Goal: Task Accomplishment & Management: Use online tool/utility

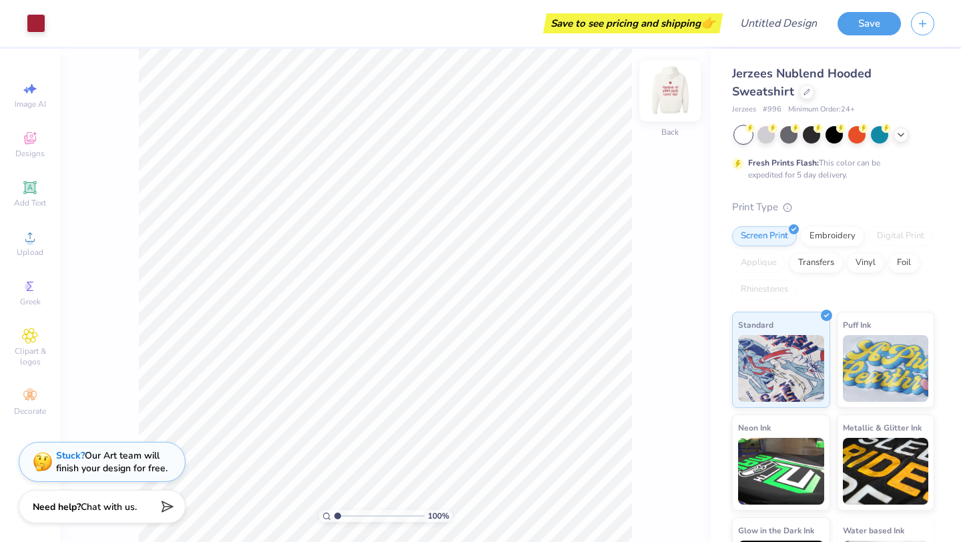
click at [662, 93] on img at bounding box center [669, 90] width 53 height 53
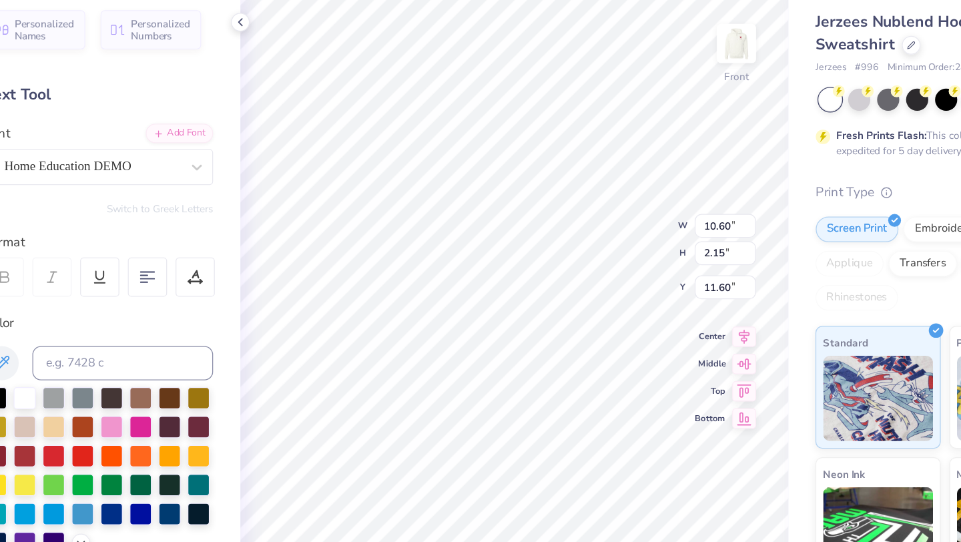
type textarea "K"
type textarea "AEPHI"
click at [658, 110] on div "Front" at bounding box center [669, 98] width 31 height 47
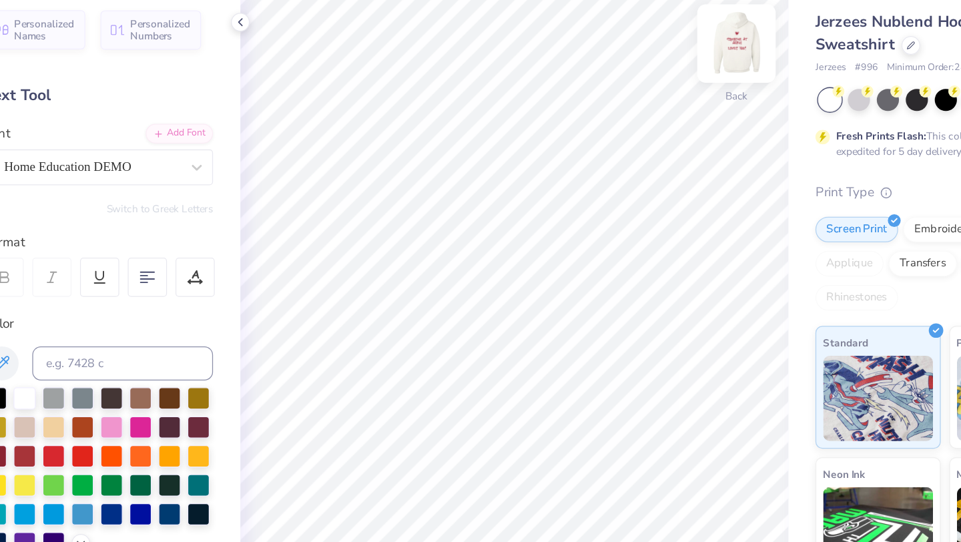
click at [666, 91] on img at bounding box center [669, 90] width 53 height 53
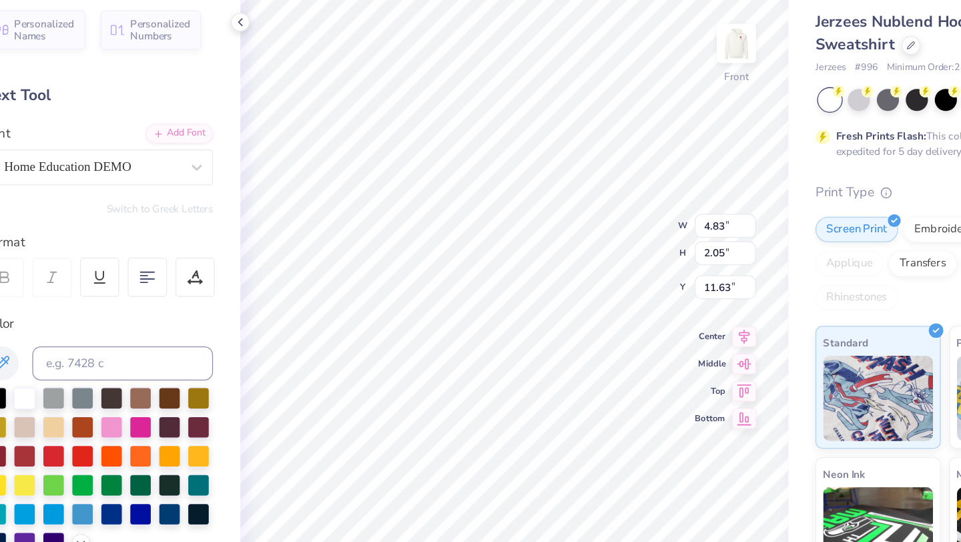
type input "11.63"
click at [280, 69] on icon at bounding box center [281, 74] width 11 height 11
type input "14.17"
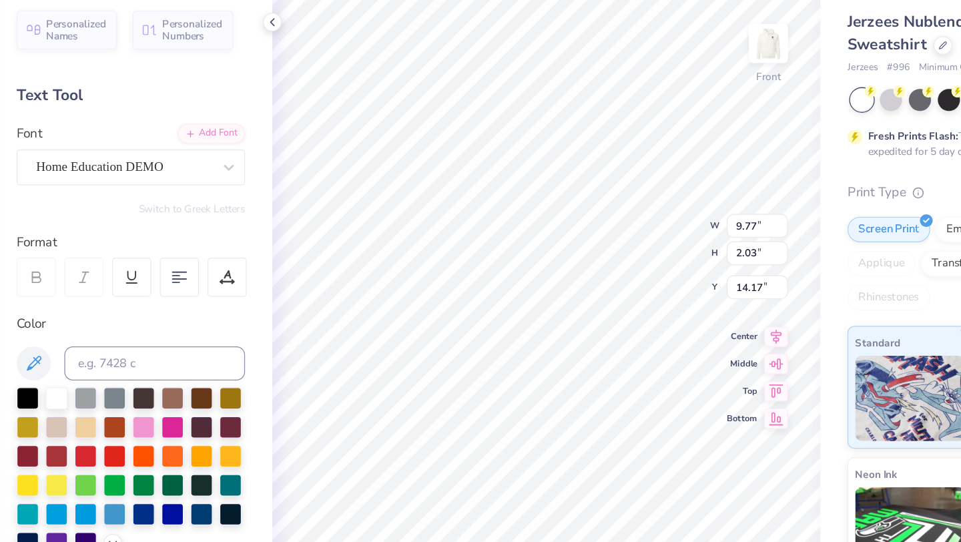
type input "1.80"
type input "1.94"
type input "6.02"
click at [279, 72] on icon at bounding box center [281, 74] width 11 height 11
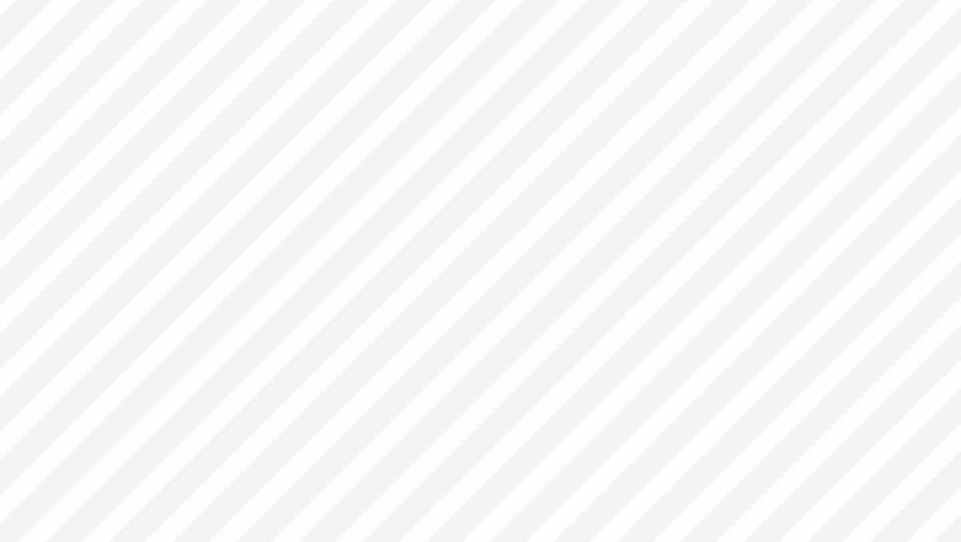
type textarea "x"
type input "1.91"
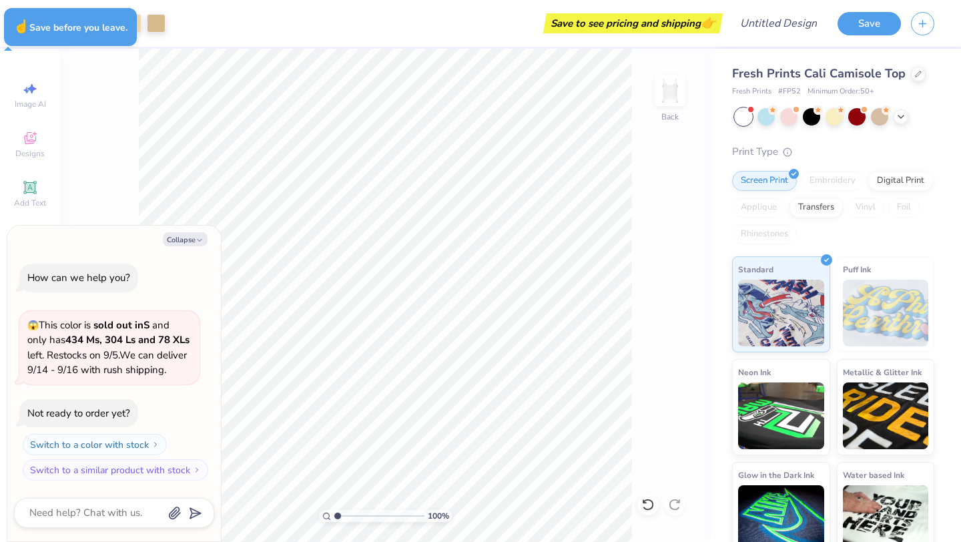
type textarea "x"
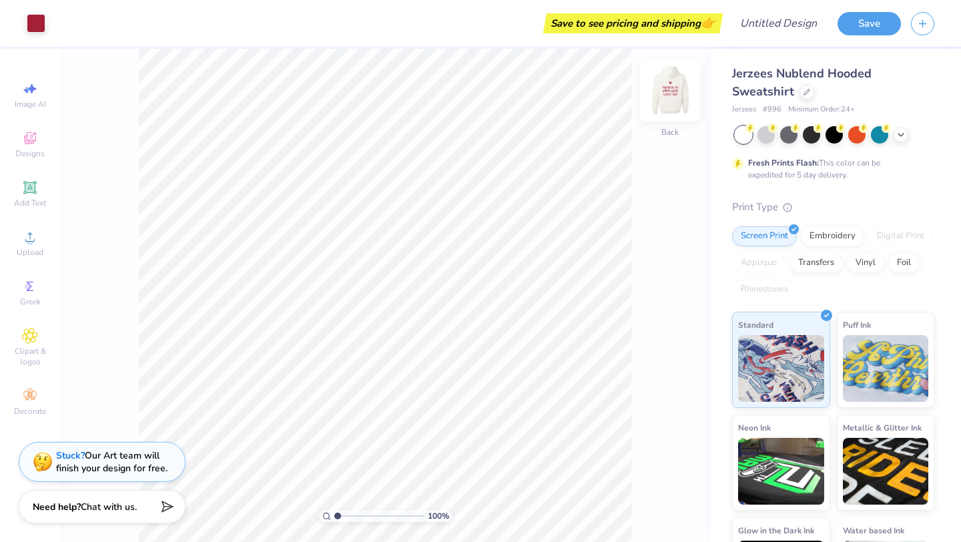
click at [666, 94] on img at bounding box center [669, 90] width 53 height 53
type input "6.01"
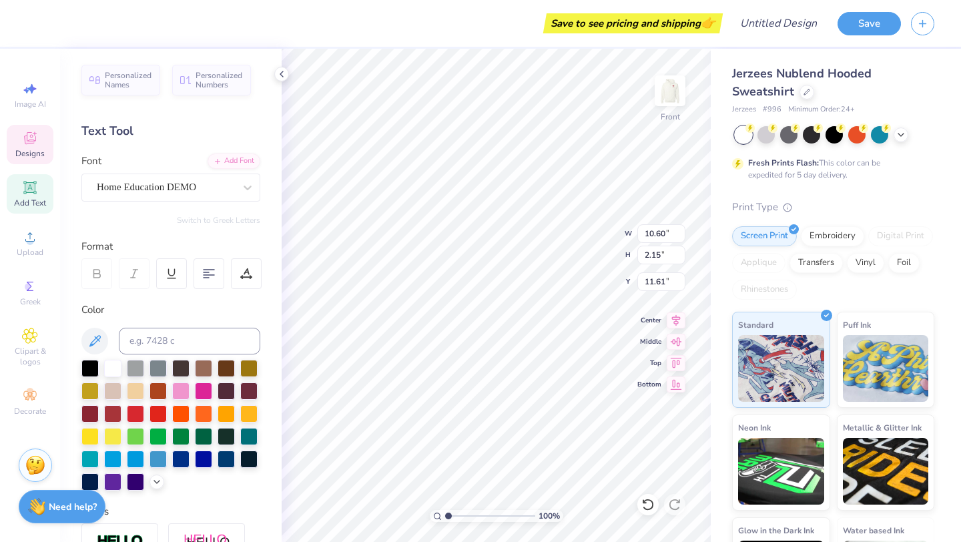
type textarea "AEPHI"
type input "11.61"
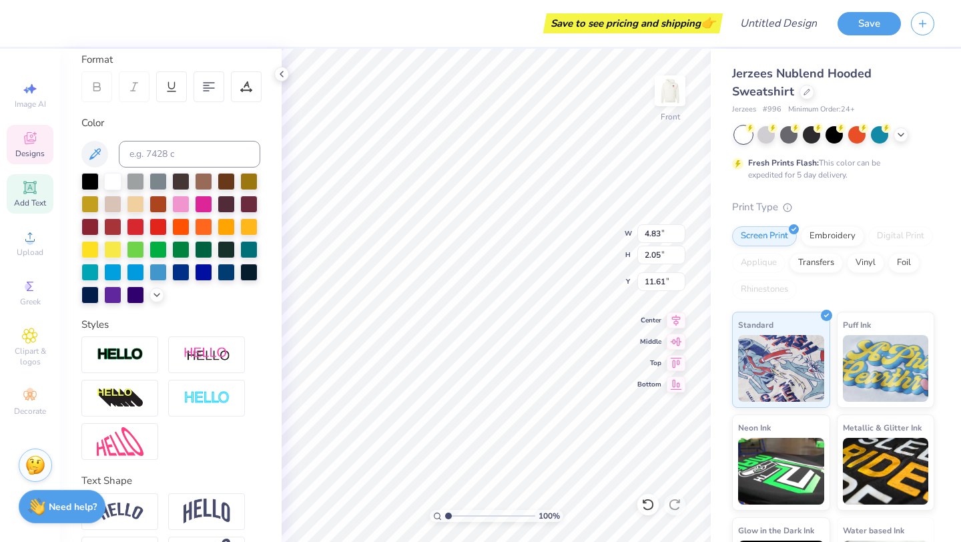
scroll to position [233, 0]
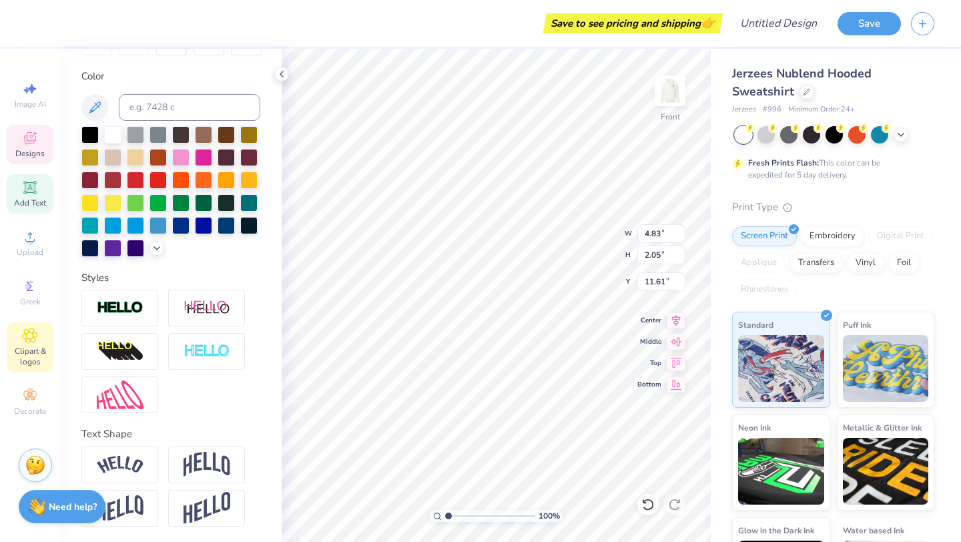
click at [26, 332] on icon at bounding box center [29, 336] width 15 height 16
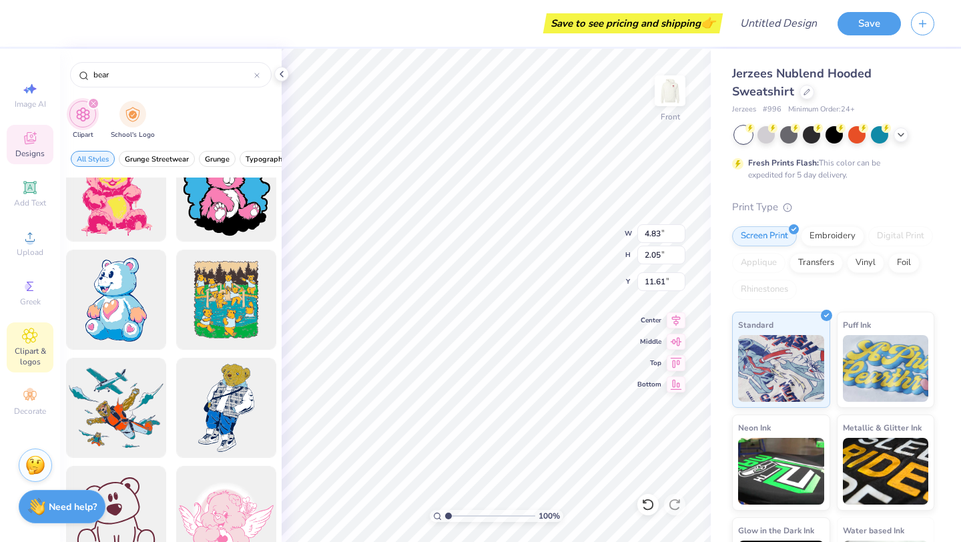
scroll to position [0, 0]
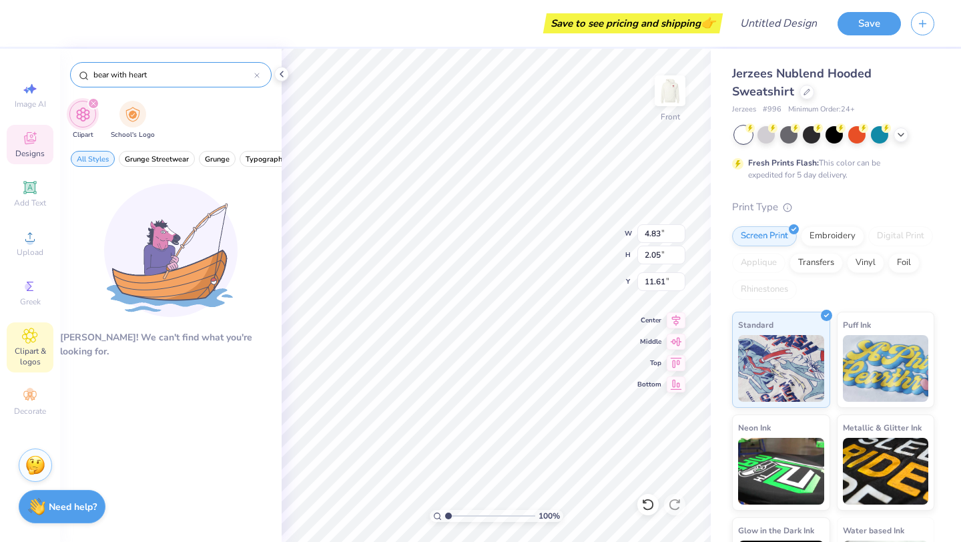
click at [122, 75] on input "bear with heart" at bounding box center [173, 74] width 162 height 13
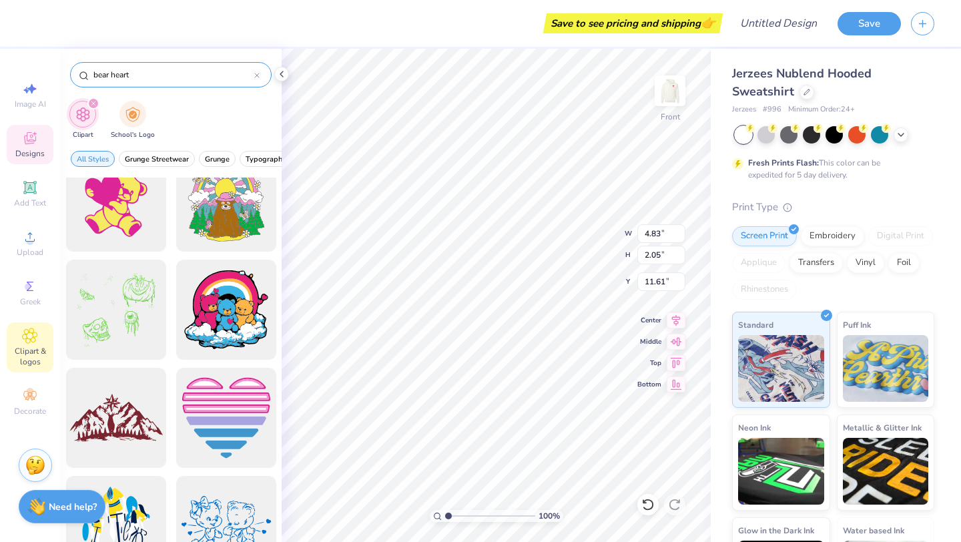
scroll to position [642, 0]
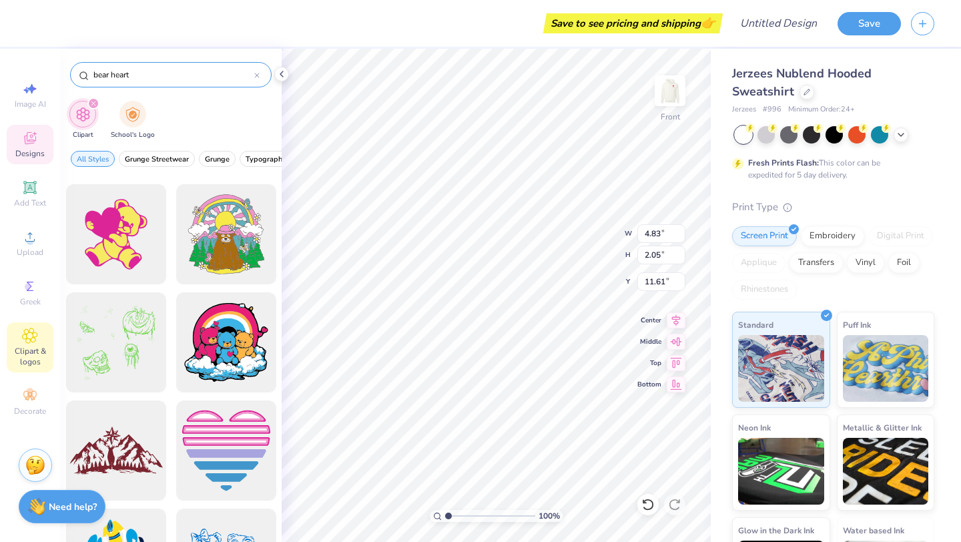
click at [102, 73] on input "bear heart" at bounding box center [173, 74] width 162 height 13
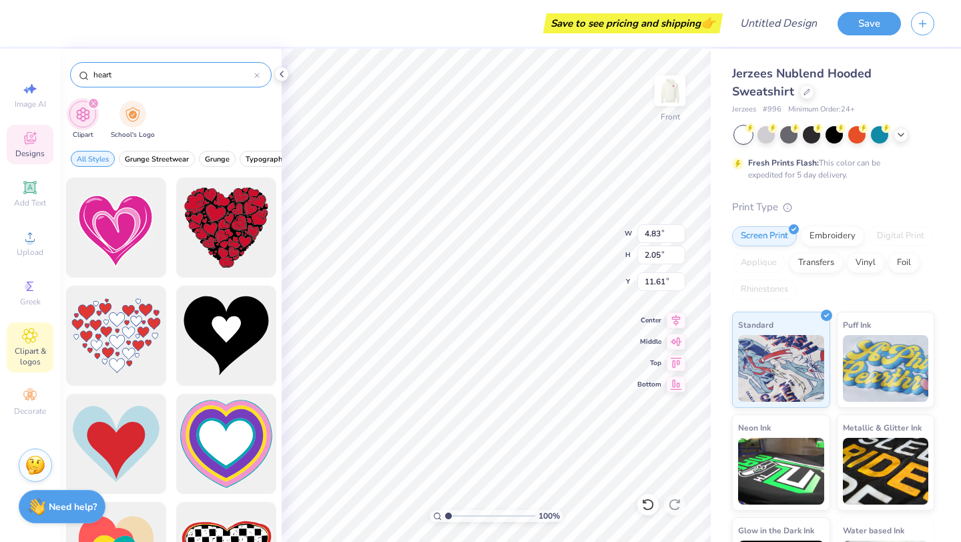
click at [120, 74] on input "heart" at bounding box center [173, 74] width 162 height 13
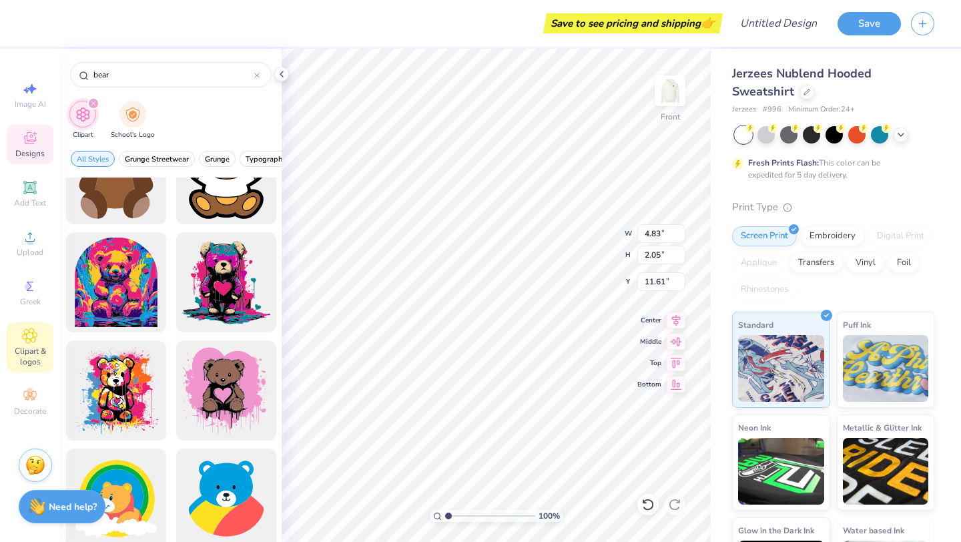
scroll to position [0, 0]
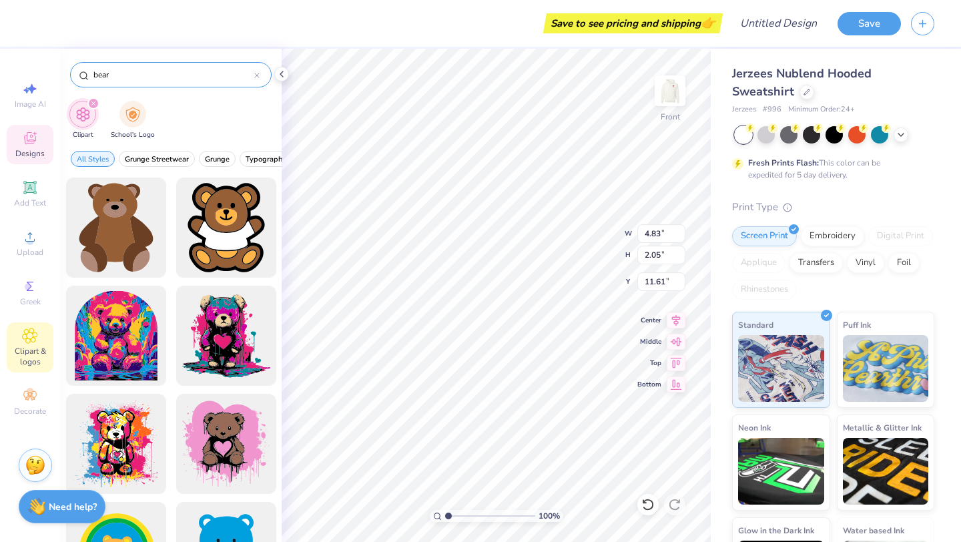
click at [92, 73] on input "bear" at bounding box center [173, 74] width 162 height 13
type input "clip artbear"
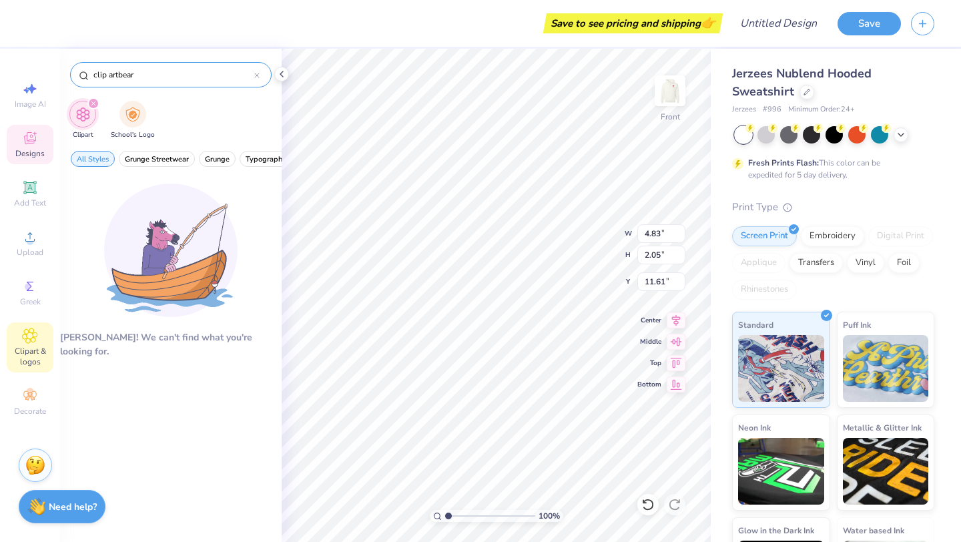
click at [136, 73] on input "clip artbear" at bounding box center [173, 74] width 162 height 13
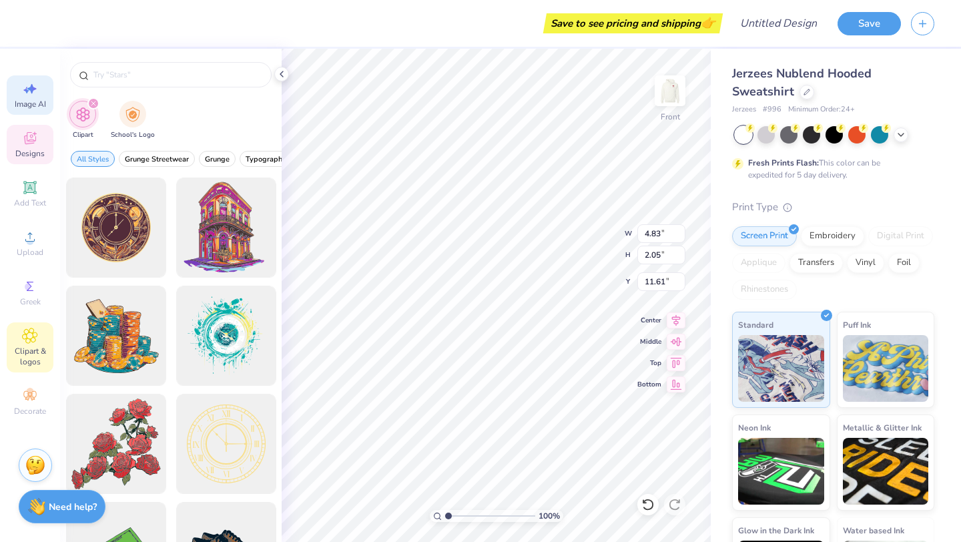
click at [27, 91] on icon at bounding box center [26, 90] width 6 height 7
select select "4"
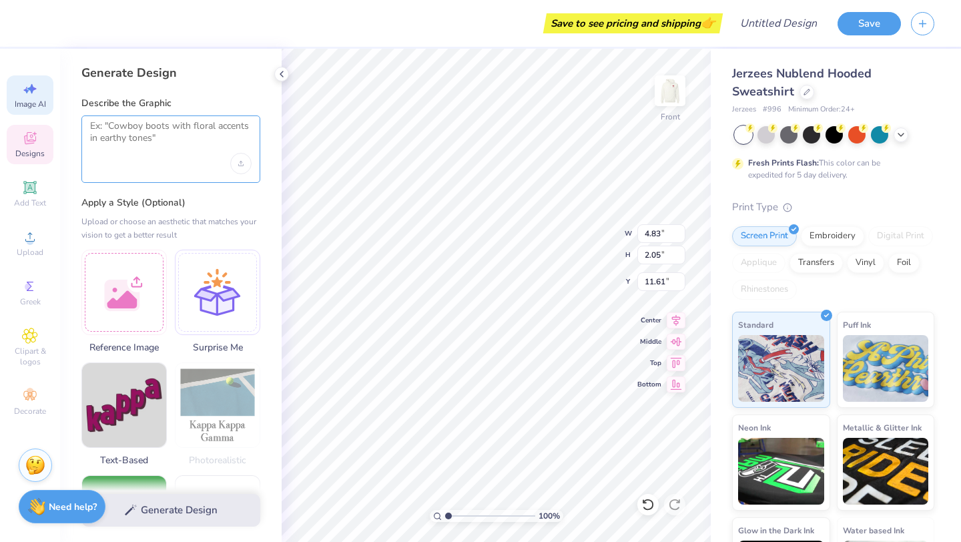
click at [135, 135] on textarea at bounding box center [170, 136] width 161 height 33
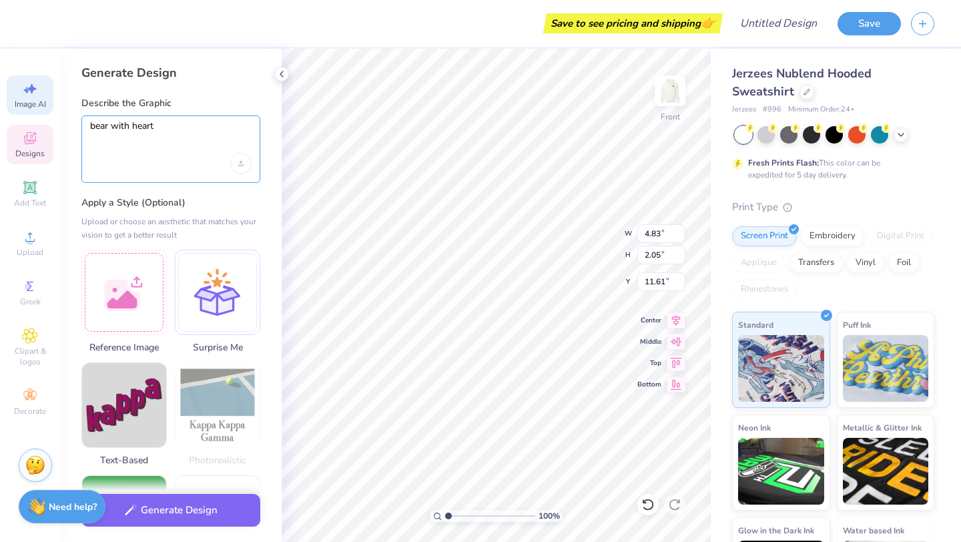
type textarea "bear with heart"
click at [165, 223] on div "Upload or choose an aesthetic that matches your vision to get a better result" at bounding box center [170, 228] width 179 height 27
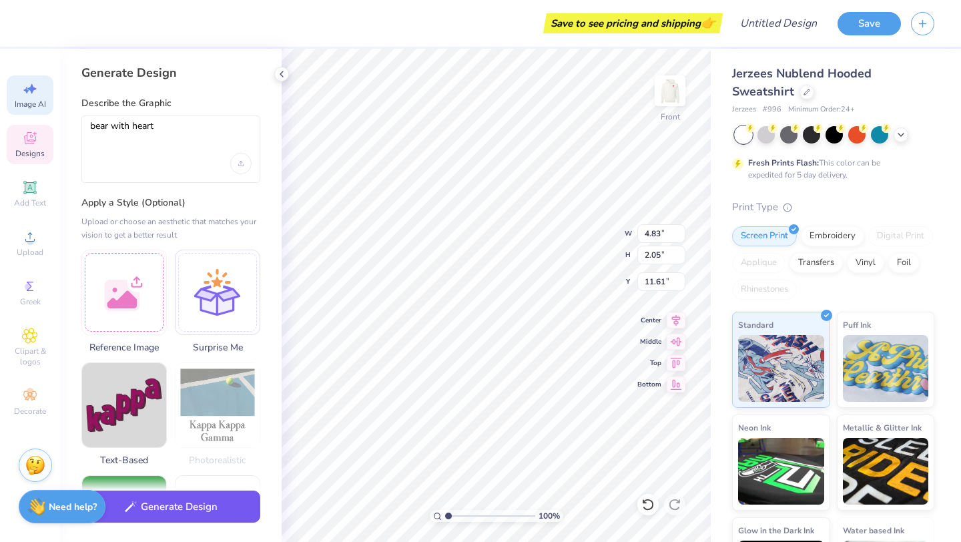
click at [180, 504] on button "Generate Design" at bounding box center [170, 506] width 179 height 33
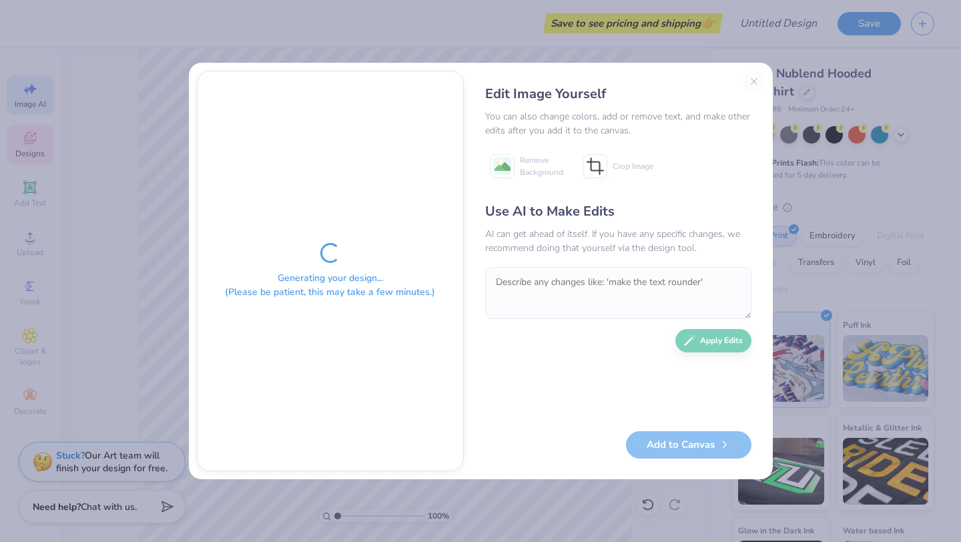
click at [749, 83] on div "Edit Image Yourself You can also change colors, add or remove text, and make ot…" at bounding box center [618, 271] width 293 height 400
click at [757, 78] on div "Edit Image Yourself You can also change colors, add or remove text, and make ot…" at bounding box center [618, 271] width 293 height 400
click at [782, 210] on div "Generating your design... (Please be patient, this may take a few minutes.) Edi…" at bounding box center [480, 271] width 961 height 542
click at [751, 83] on div "Edit Image Yourself You can also change colors, add or remove text, and make ot…" at bounding box center [618, 271] width 293 height 400
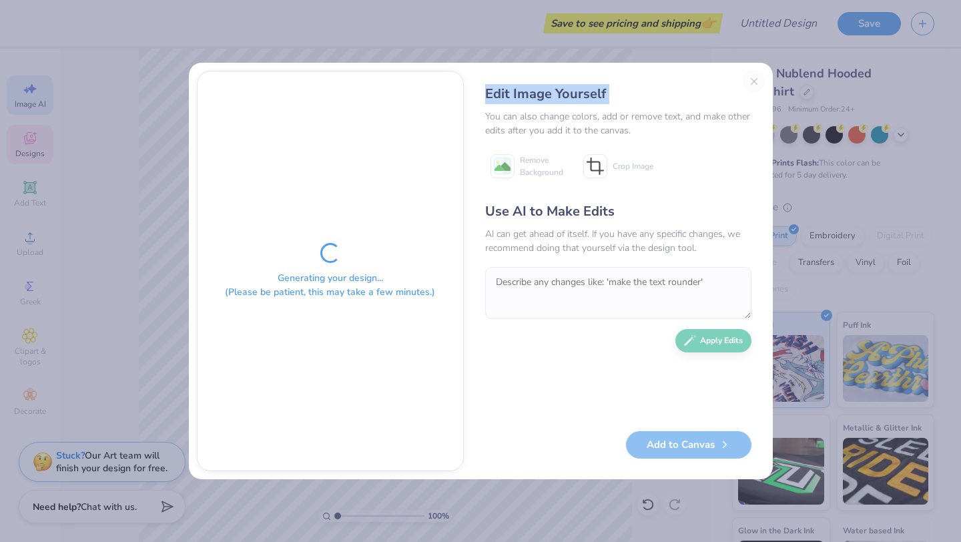
click at [751, 83] on div "Edit Image Yourself You can also change colors, add or remove text, and make ot…" at bounding box center [618, 271] width 293 height 400
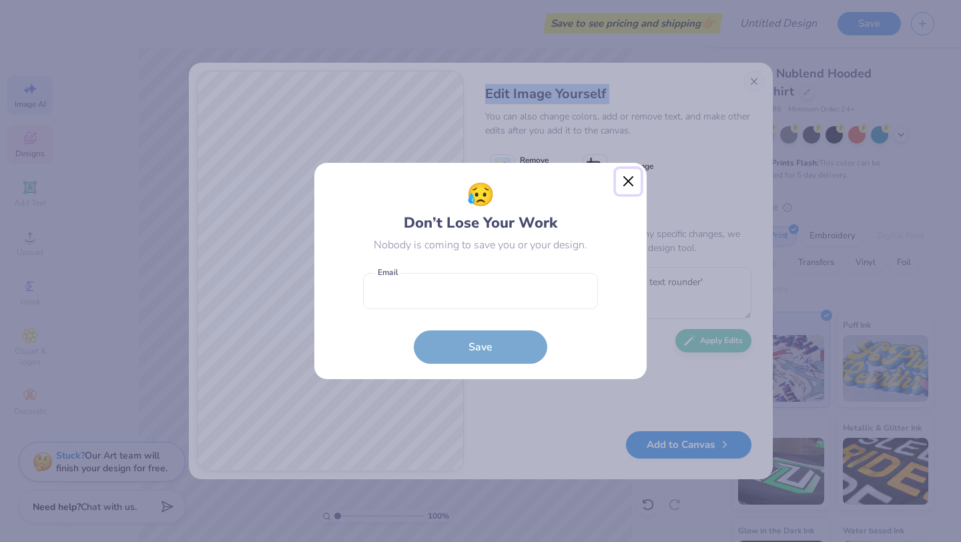
click at [624, 181] on button "Close" at bounding box center [628, 181] width 25 height 25
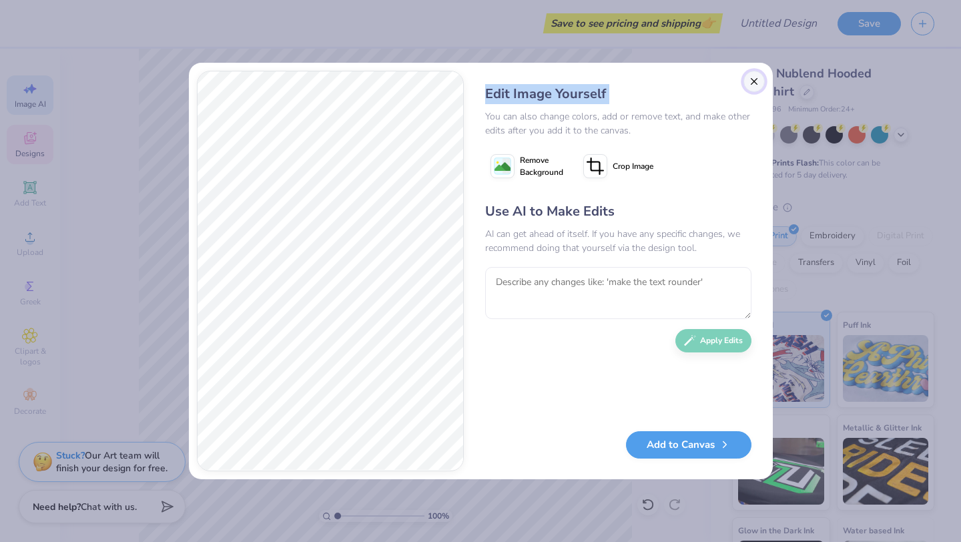
click at [751, 77] on button "Close" at bounding box center [753, 81] width 21 height 21
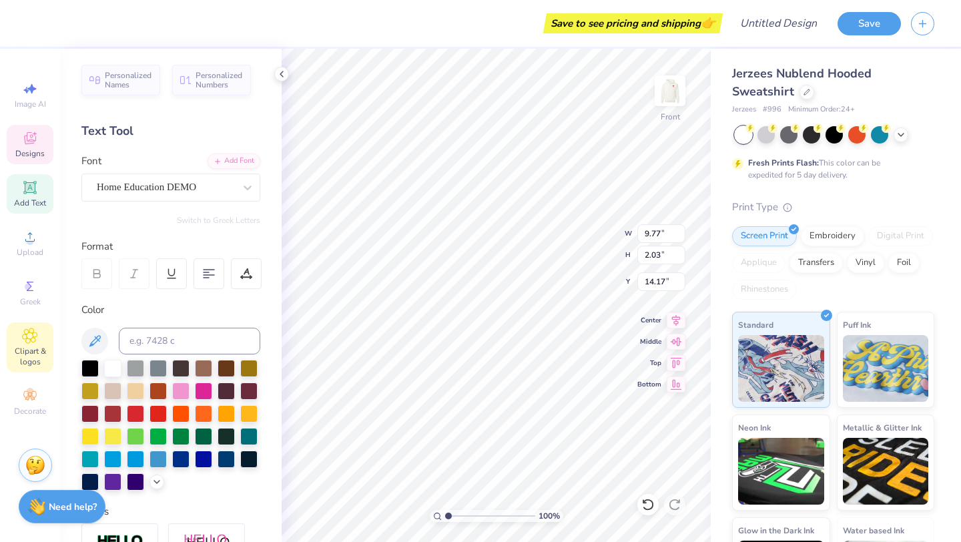
click at [37, 336] on icon at bounding box center [29, 336] width 15 height 16
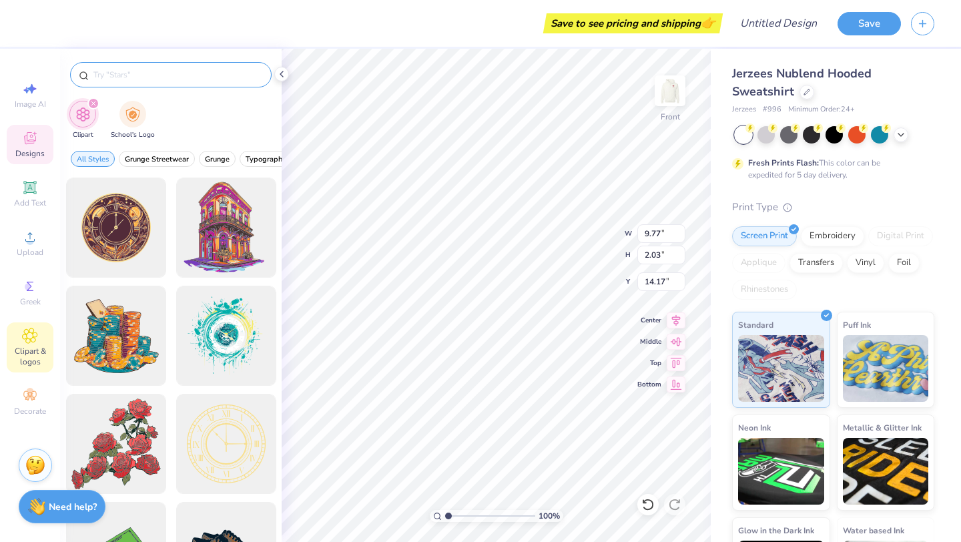
click at [146, 75] on input "text" at bounding box center [177, 74] width 171 height 13
type input "bear"
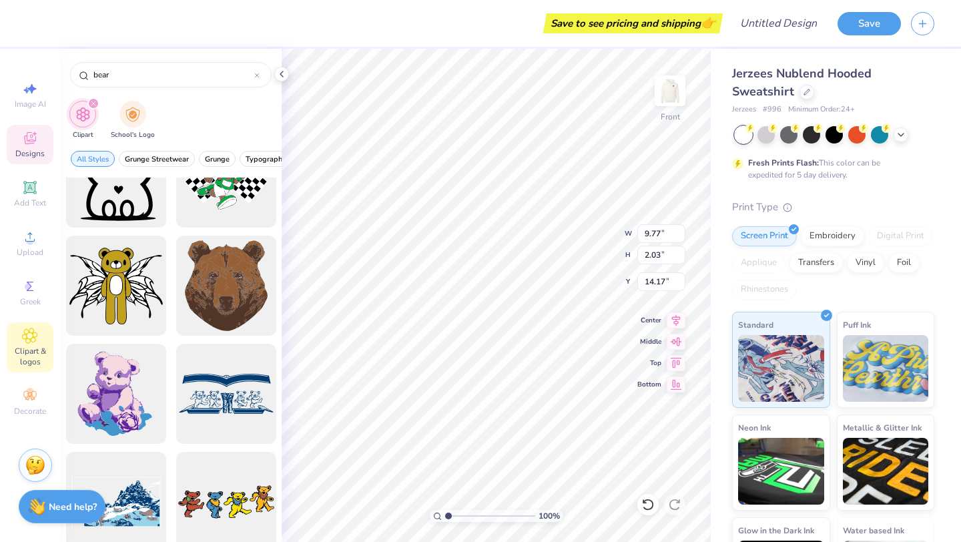
scroll to position [5022, 0]
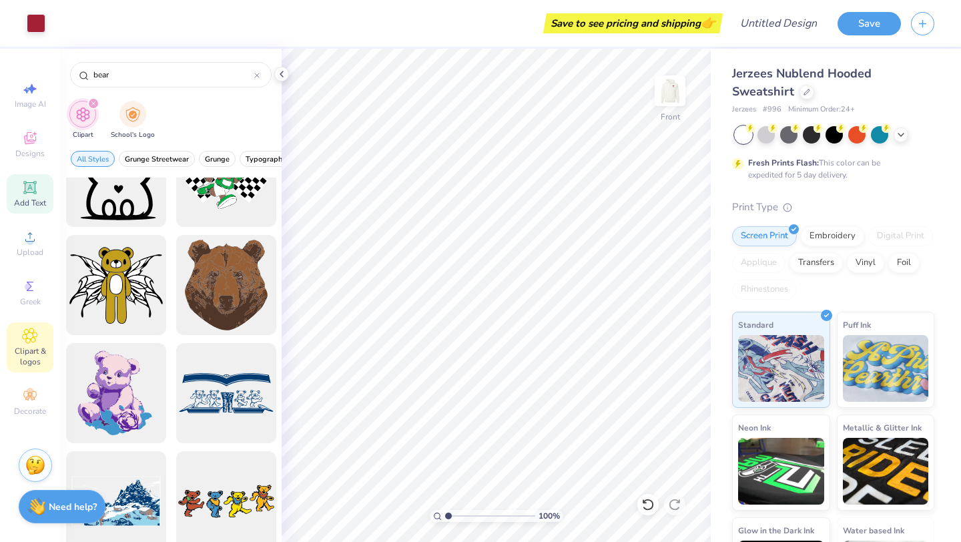
click at [32, 197] on span "Add Text" at bounding box center [30, 202] width 32 height 11
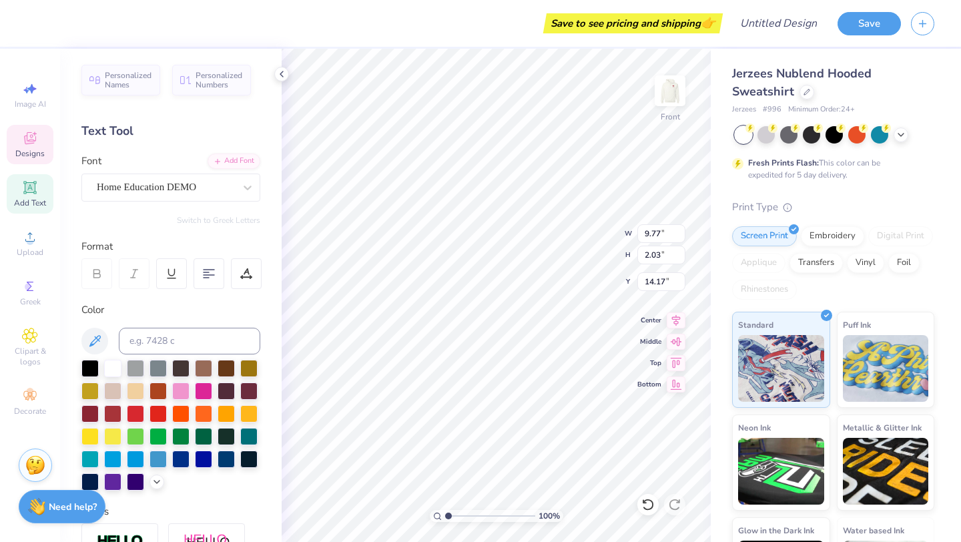
type input "9.77"
type input "2.03"
type input "14.17"
type input "4.83"
type input "2.05"
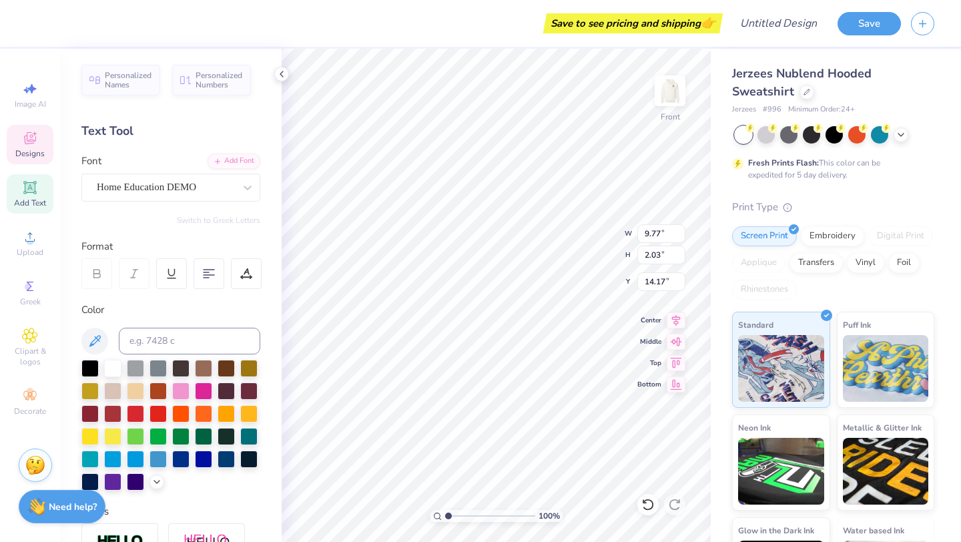
type input "11.61"
type input "6.99"
type input "2.02"
type input "14.74"
click at [180, 193] on div "Super Dream" at bounding box center [165, 187] width 140 height 21
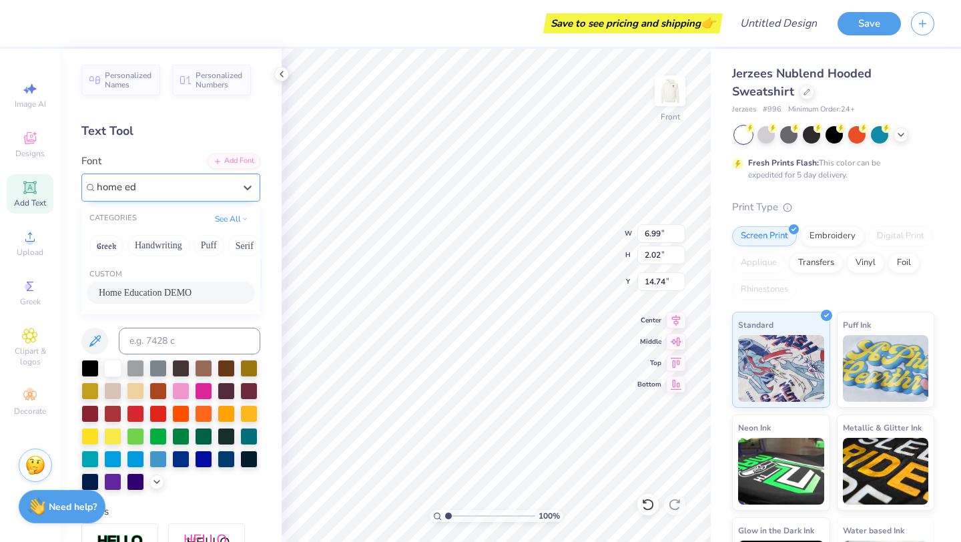
click at [189, 294] on div "Home Education DEMO" at bounding box center [171, 293] width 144 height 14
type input "home ed"
type input "3.90"
type input "1.41"
type input "15.04"
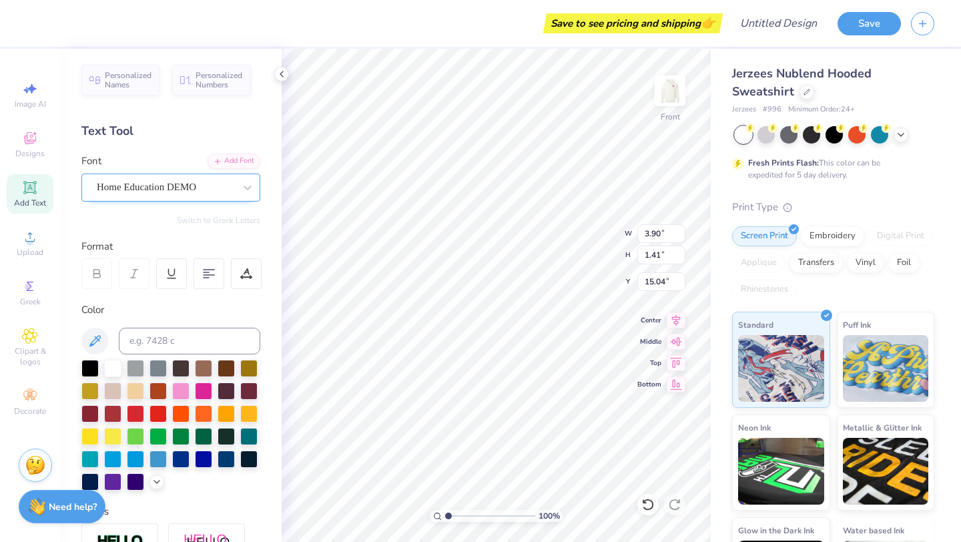
scroll to position [0, 0]
type textarea "T"
type textarea "M"
type textarea "3"
type textarea "$"
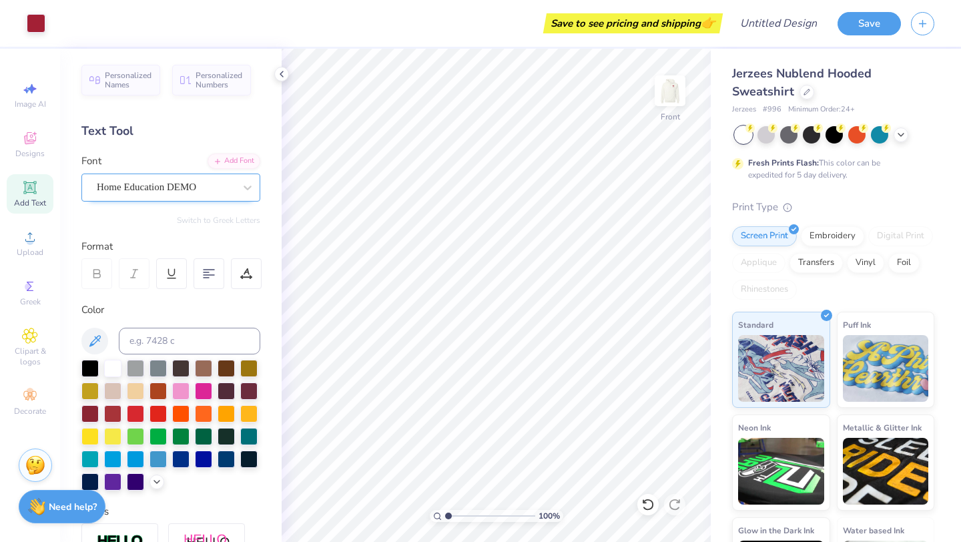
click at [28, 189] on icon at bounding box center [30, 187] width 10 height 10
type textarea "#SUICIDEPREVENTIONWEEK"
type input "7.31"
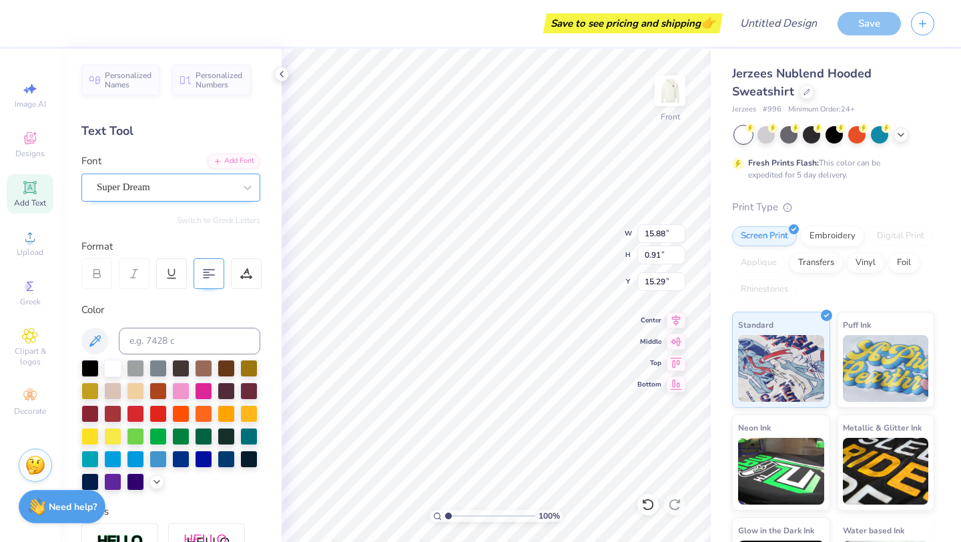
type input "0.42"
type input "15.79"
type input "10.32"
type input "0.59"
type input "15.61"
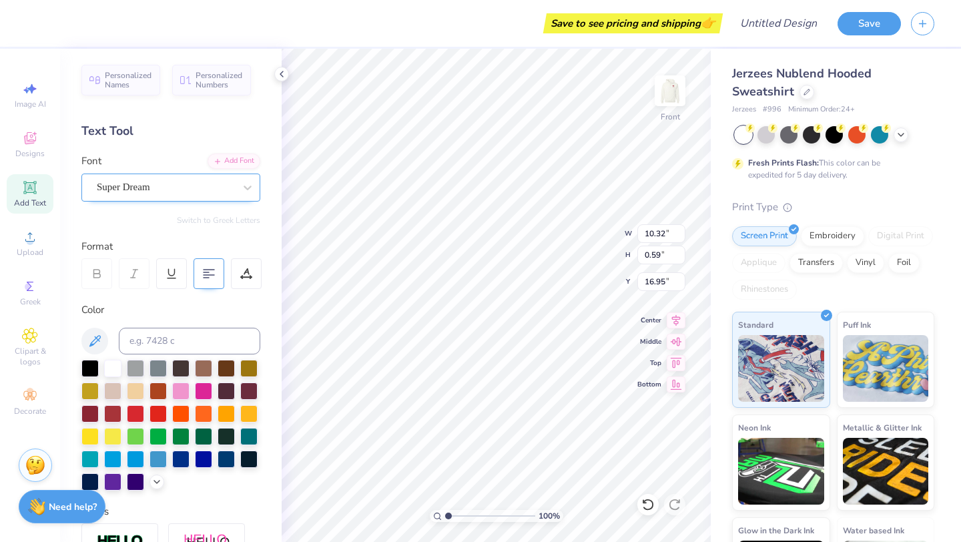
type input "16.95"
click at [163, 197] on div "Super Dream" at bounding box center [170, 187] width 179 height 28
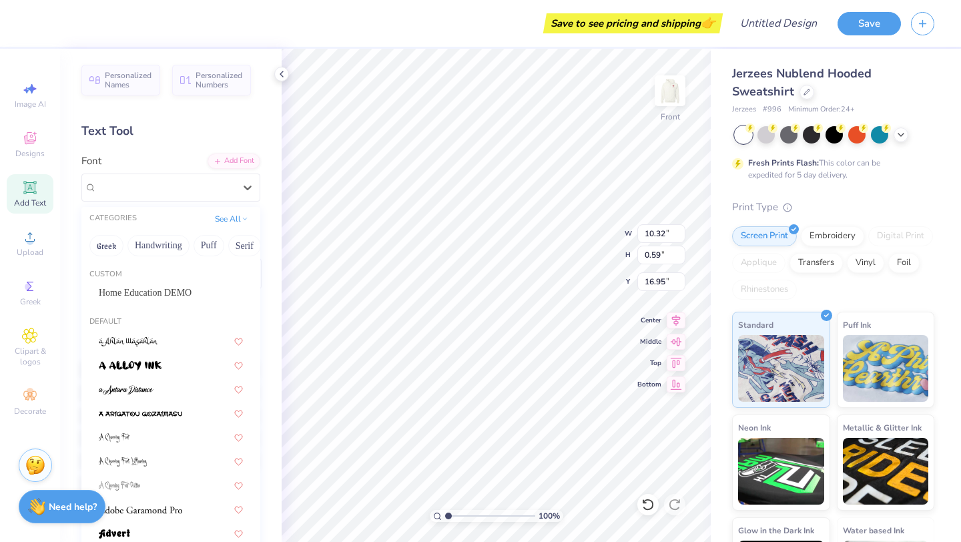
click at [159, 290] on div "Home Education DEMO" at bounding box center [171, 293] width 144 height 14
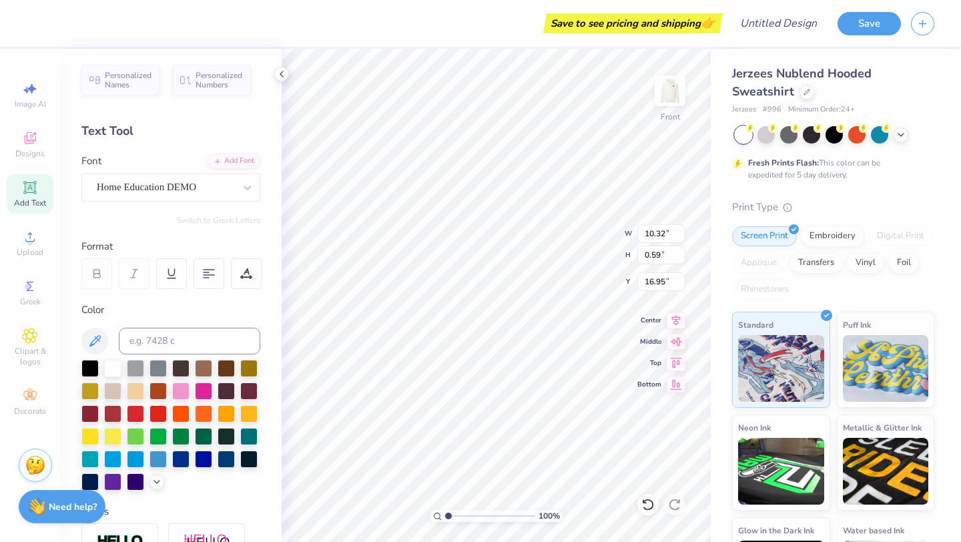
scroll to position [0, 7]
click at [109, 412] on div at bounding box center [112, 412] width 17 height 17
click at [87, 410] on div at bounding box center [89, 412] width 17 height 17
type input "5.38"
type input "0.47"
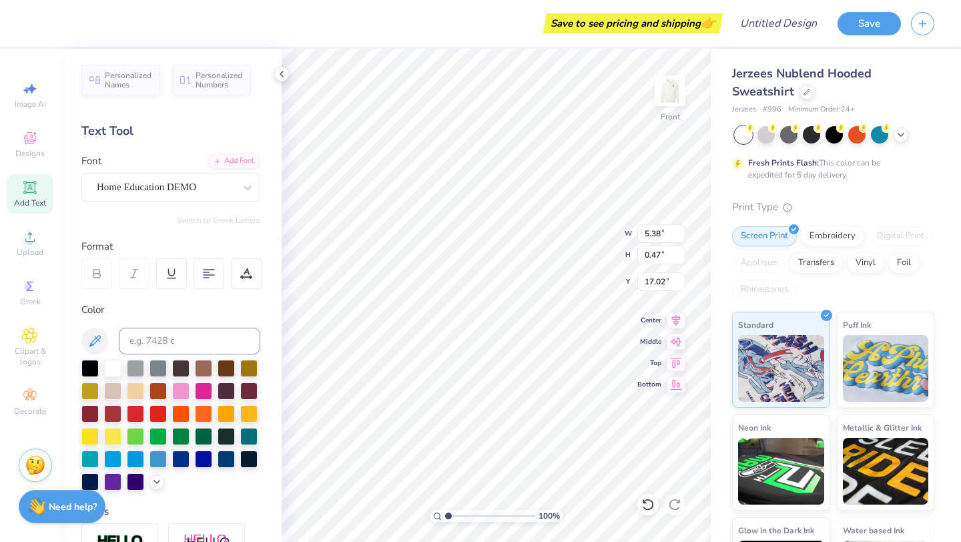
type input "17.03"
type textarea "SUICIDEPREVENTIONWEEK"
type input "7.60"
type input "0.66"
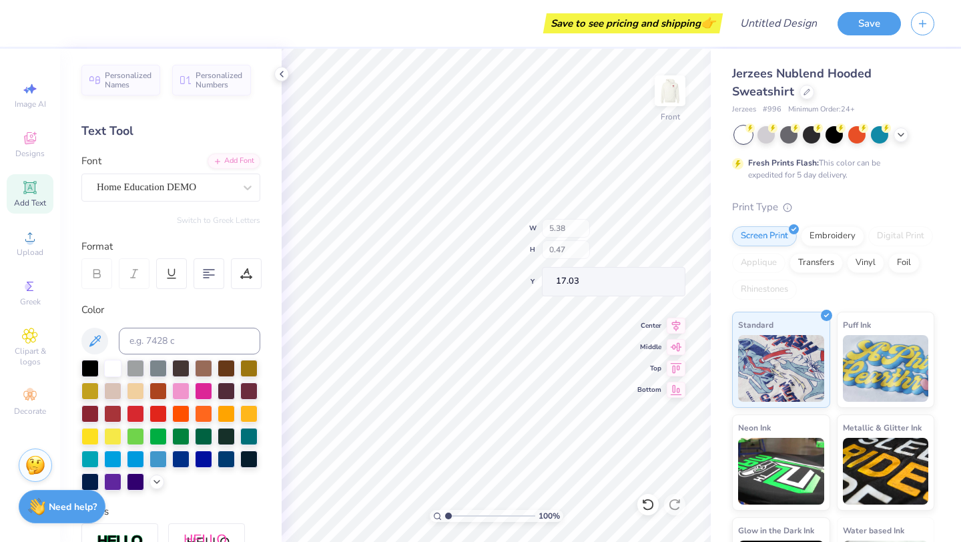
type input "16.83"
type input "16.80"
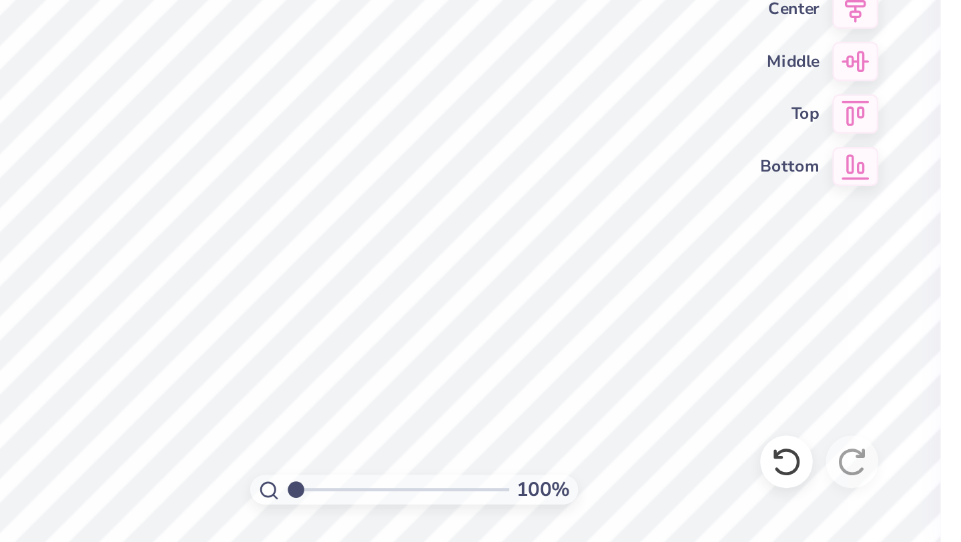
paste textarea
type textarea "SUICIDEPREVENTIONWEEK"
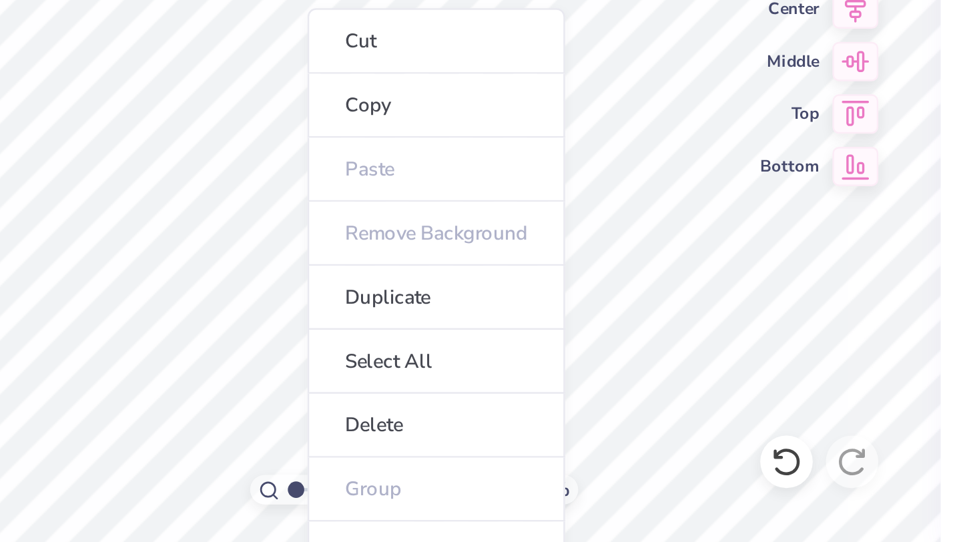
click at [484, 382] on ul "Cut Copy Paste Remove Background Duplicate Select All Delete Group Ungroup Brin…" at bounding box center [505, 489] width 105 height 339
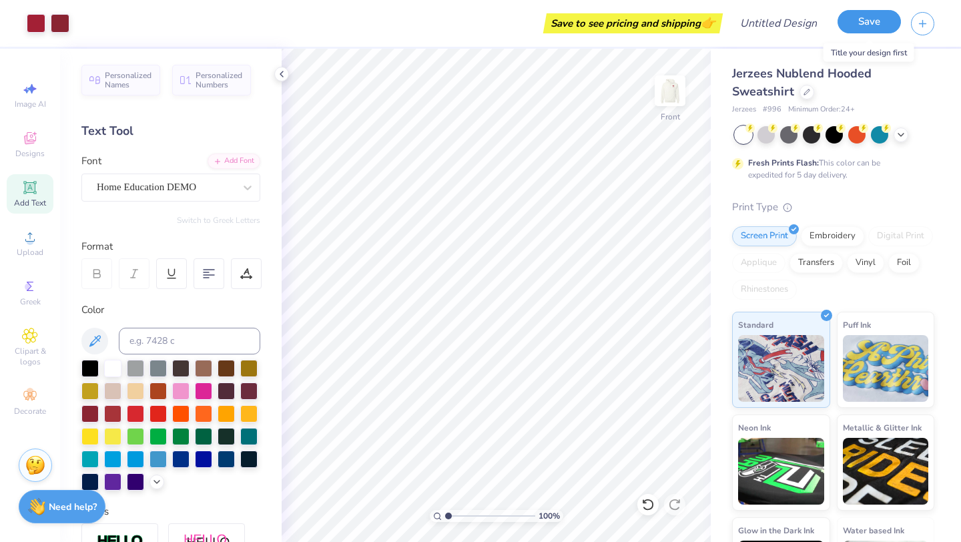
click at [878, 23] on button "Save" at bounding box center [868, 21] width 63 height 23
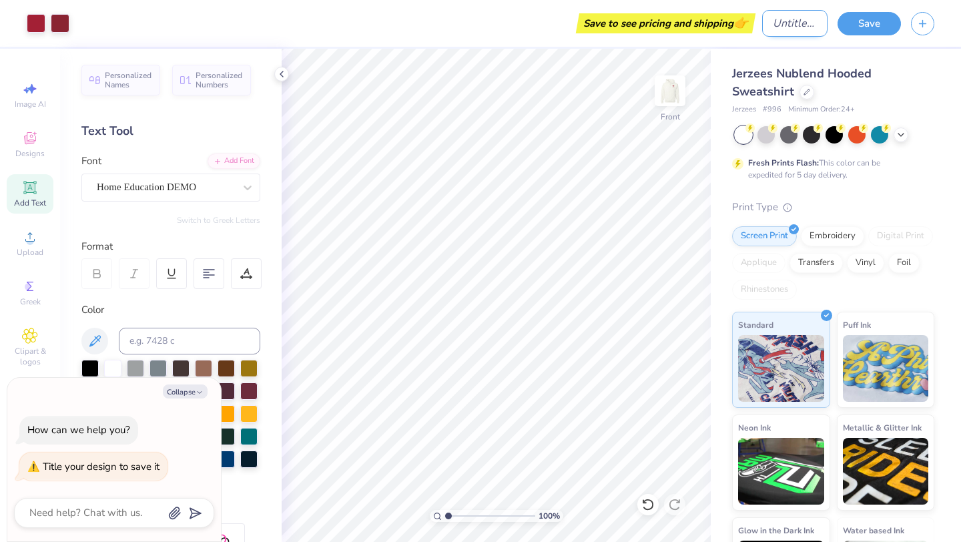
type textarea "x"
click at [776, 24] on input "Design Title" at bounding box center [794, 23] width 65 height 27
type input "1"
type textarea "x"
click at [867, 17] on button "Save" at bounding box center [868, 21] width 63 height 23
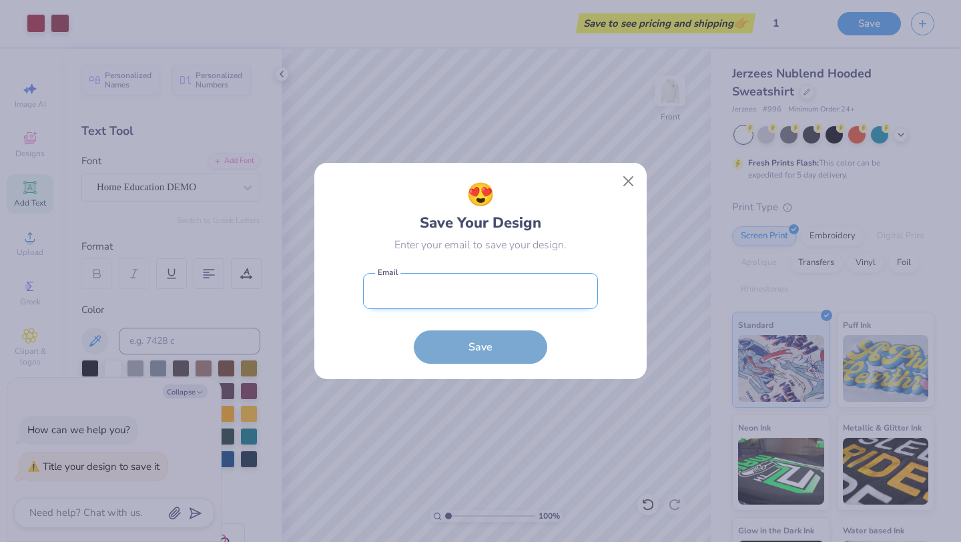
click at [552, 296] on input "email" at bounding box center [480, 291] width 235 height 37
type input "skylarlondo@gmail.com"
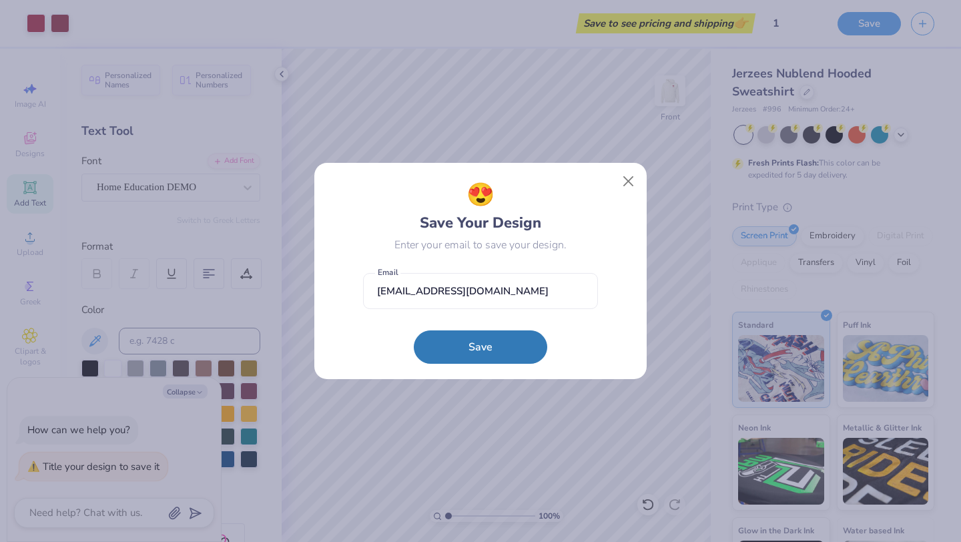
click at [502, 343] on button "Save" at bounding box center [480, 346] width 133 height 33
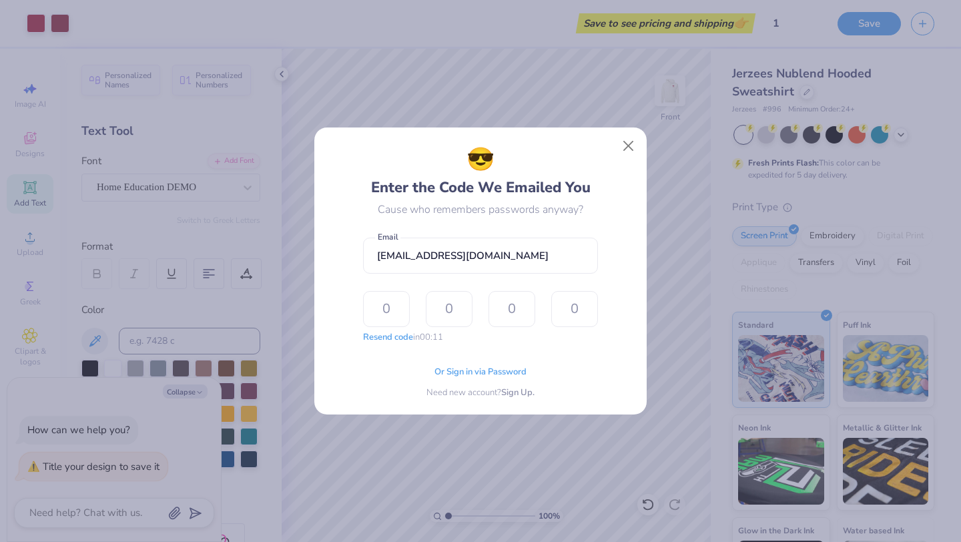
type input "5"
type input "2"
type input "9"
type input "2"
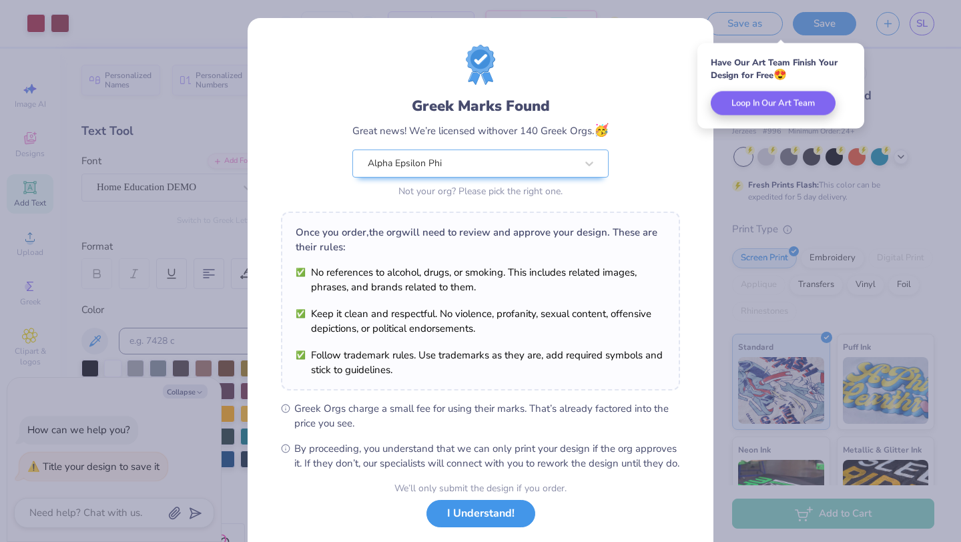
click at [486, 526] on button "I Understand!" at bounding box center [480, 513] width 109 height 27
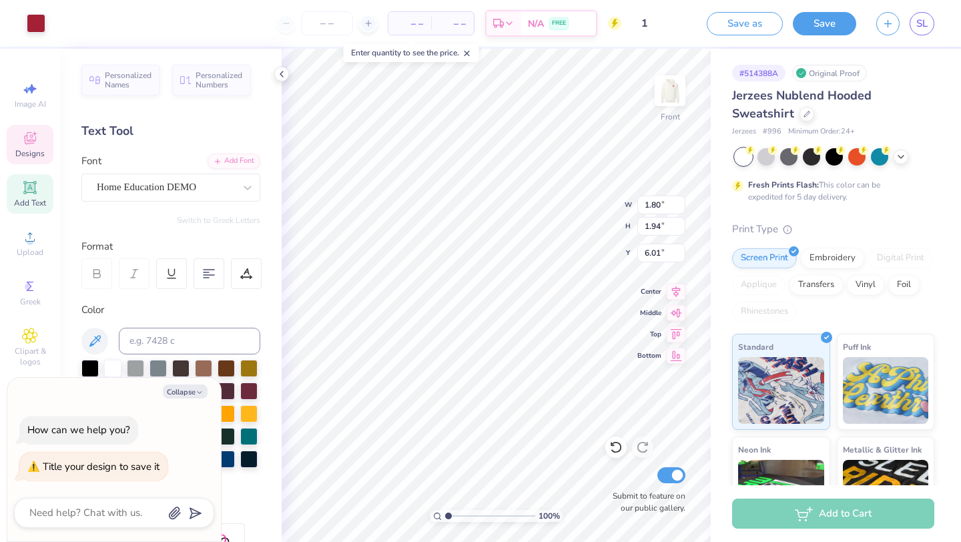
type textarea "x"
type input "20.08"
type textarea "x"
type input "4.83"
type input "2.05"
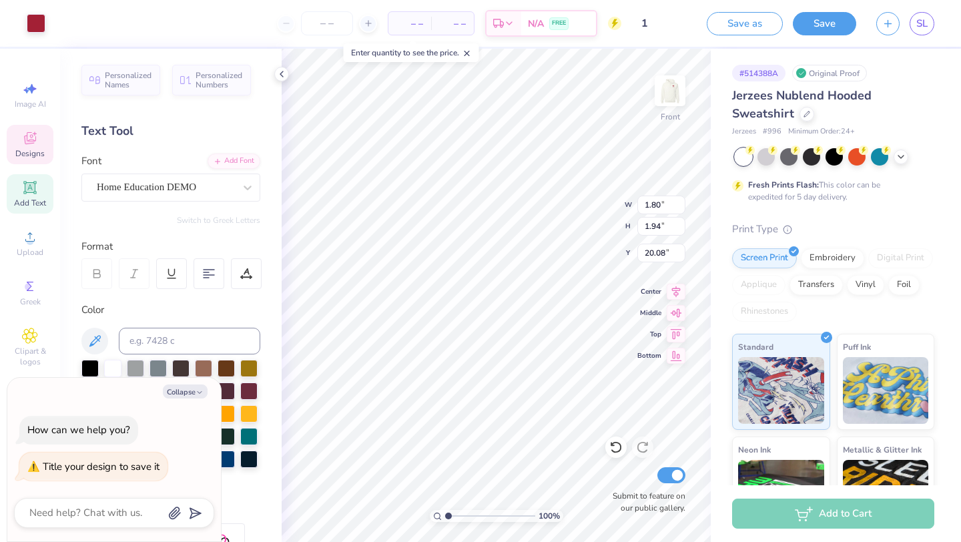
type input "11.61"
type textarea "x"
type input "11.40"
type input "2.18"
type input "9.10"
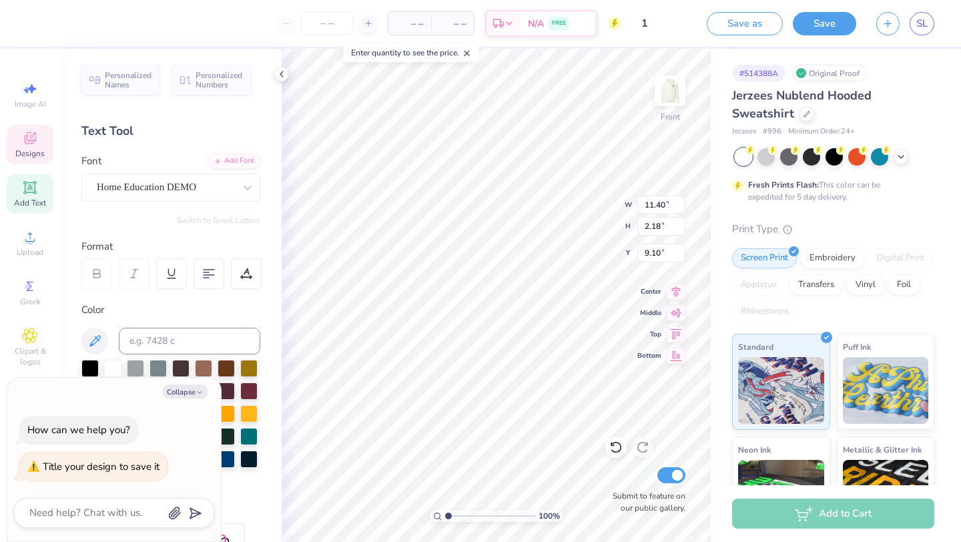
type textarea "x"
type input "7.29"
type textarea "x"
type input "9.77"
type input "2.03"
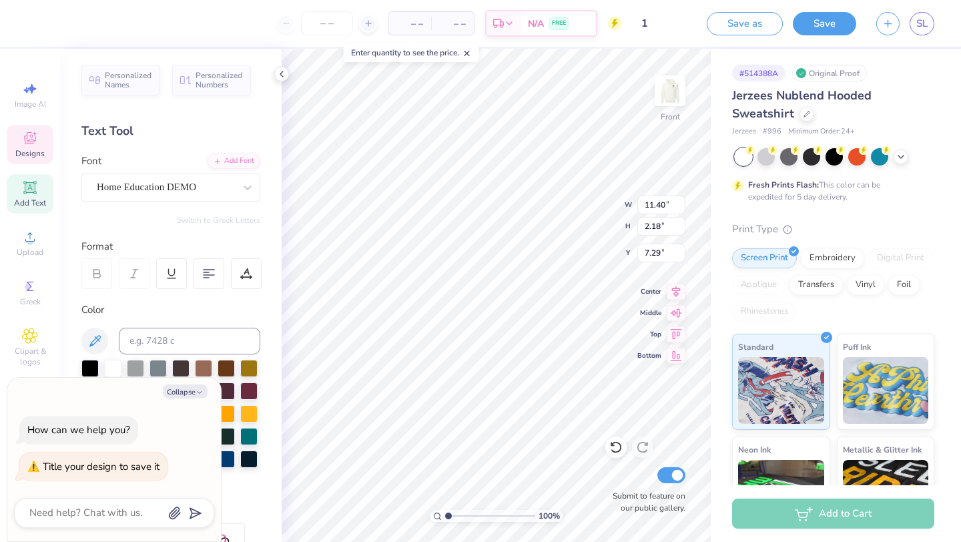
type input "14.17"
type textarea "x"
type input "4.83"
type input "2.05"
type input "12.12"
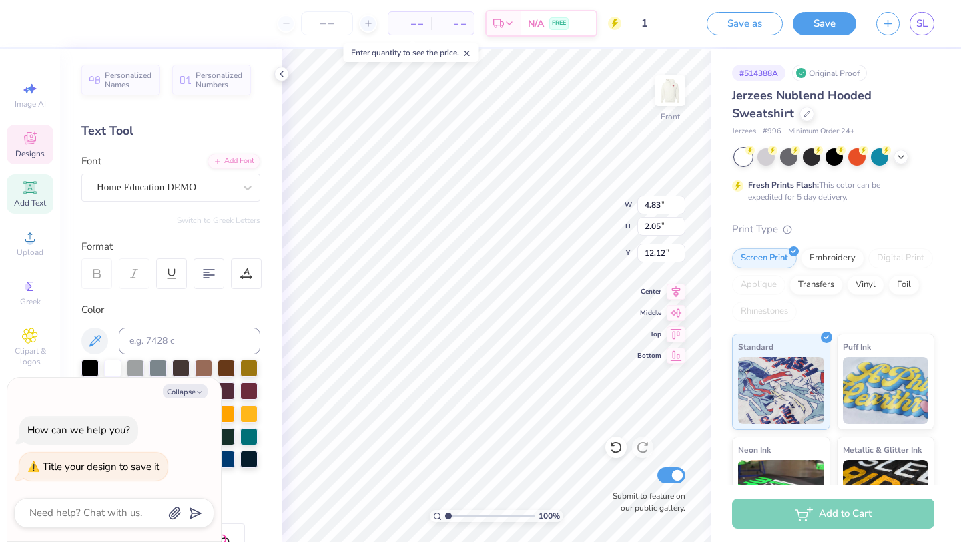
type textarea "x"
type input "9.77"
type input "2.03"
type input "10.73"
type textarea "x"
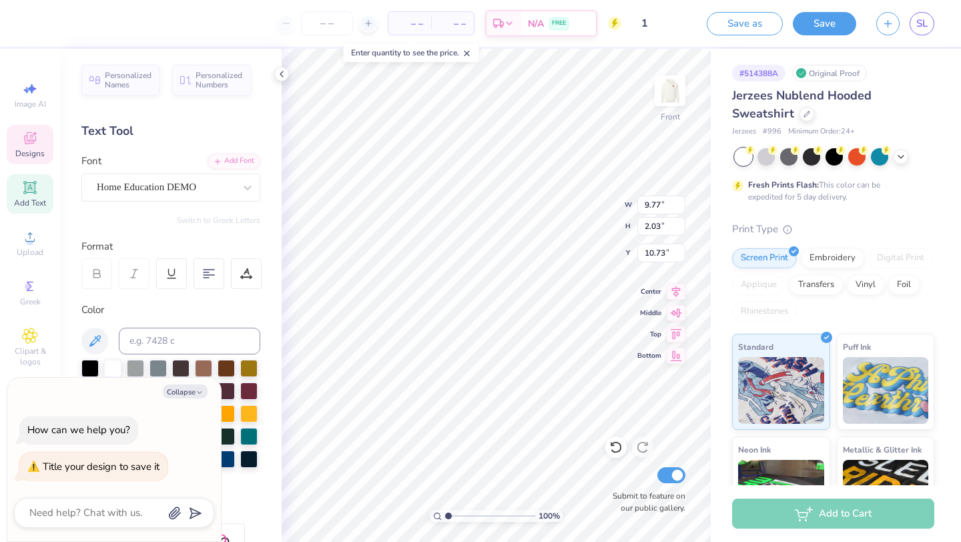
type input "11.20"
type textarea "x"
type input "4.83"
type input "2.05"
type input "8.68"
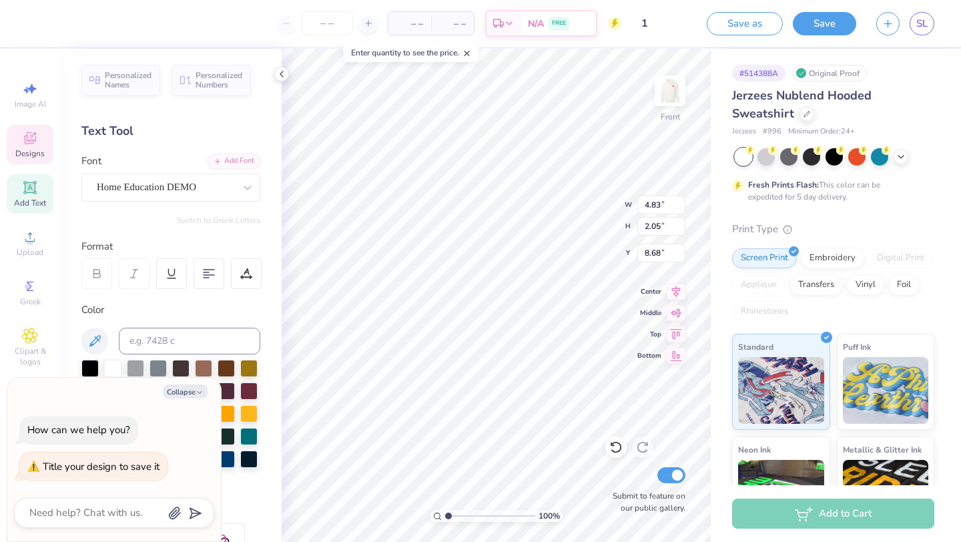
type textarea "x"
type input "8.66"
type textarea "x"
type input "9.77"
type input "2.03"
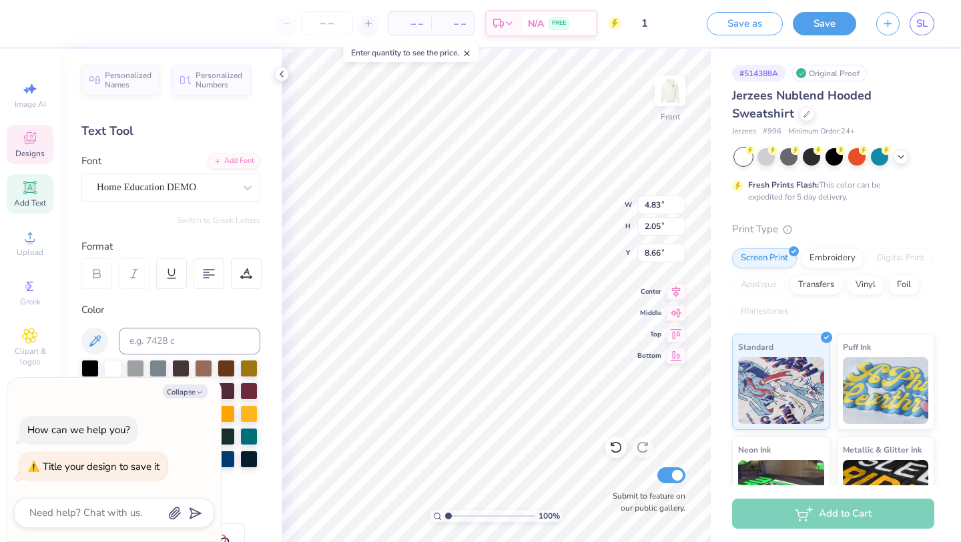
type input "11.49"
type textarea "x"
type input "11.30"
type textarea "x"
type input "4.83"
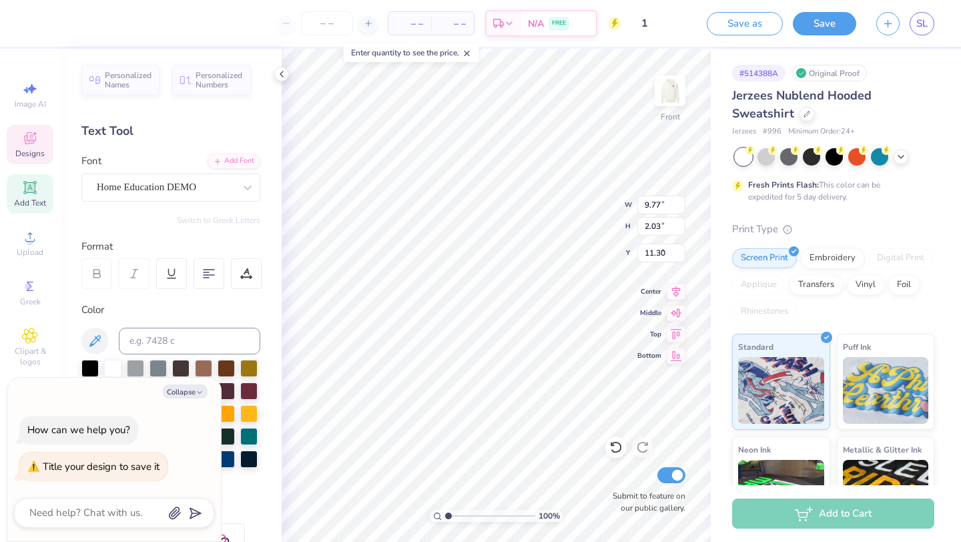
type input "2.05"
type input "8.92"
type textarea "x"
type input "11.40"
type input "2.18"
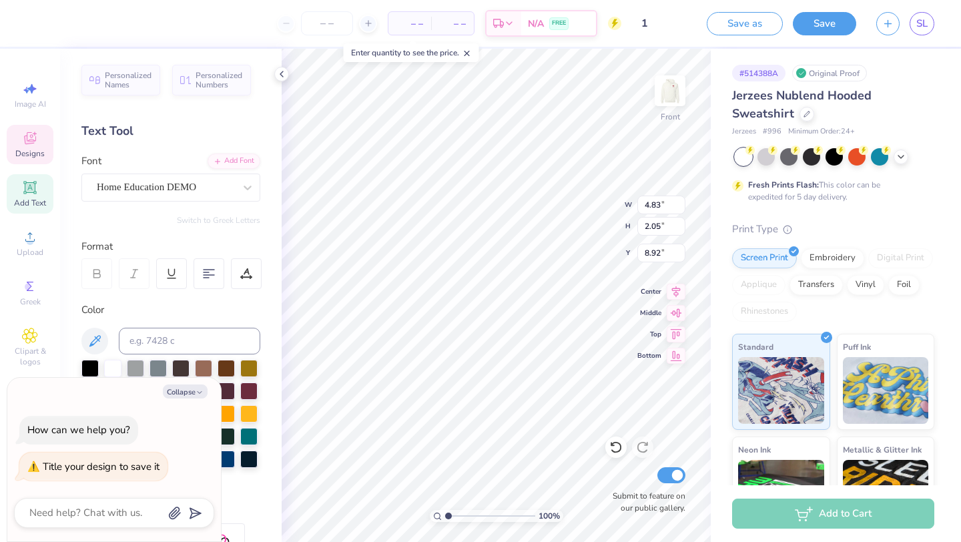
type input "6.48"
type textarea "x"
type input "6.68"
type textarea "x"
type input "4.83"
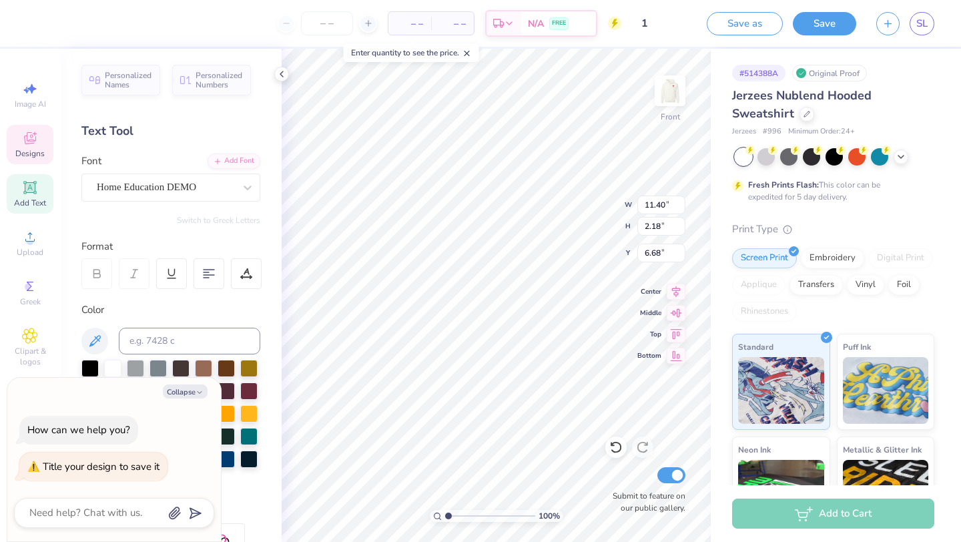
type input "2.05"
type input "9.25"
type textarea "x"
type input "8.87"
type textarea "x"
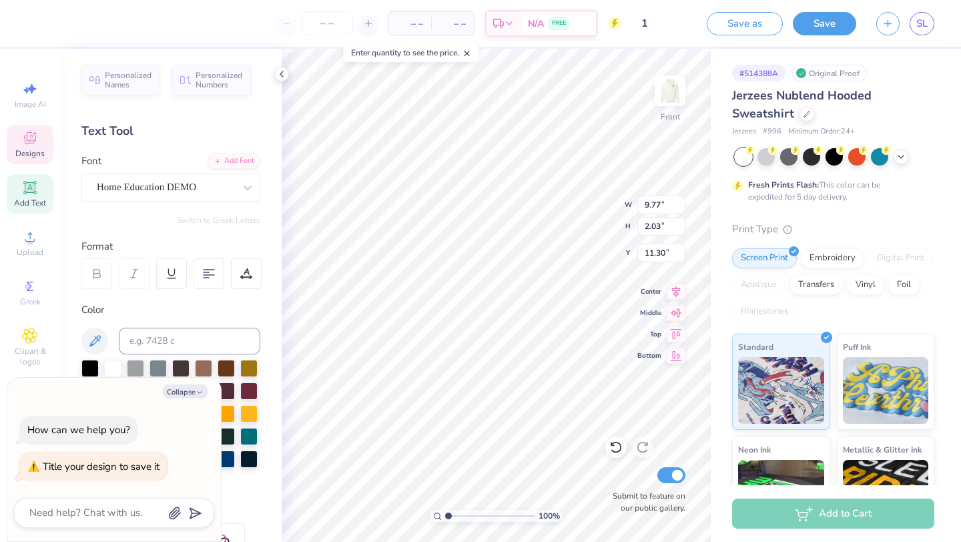
type input "11.19"
type textarea "x"
type input "10.92"
type textarea "x"
type input "13.53"
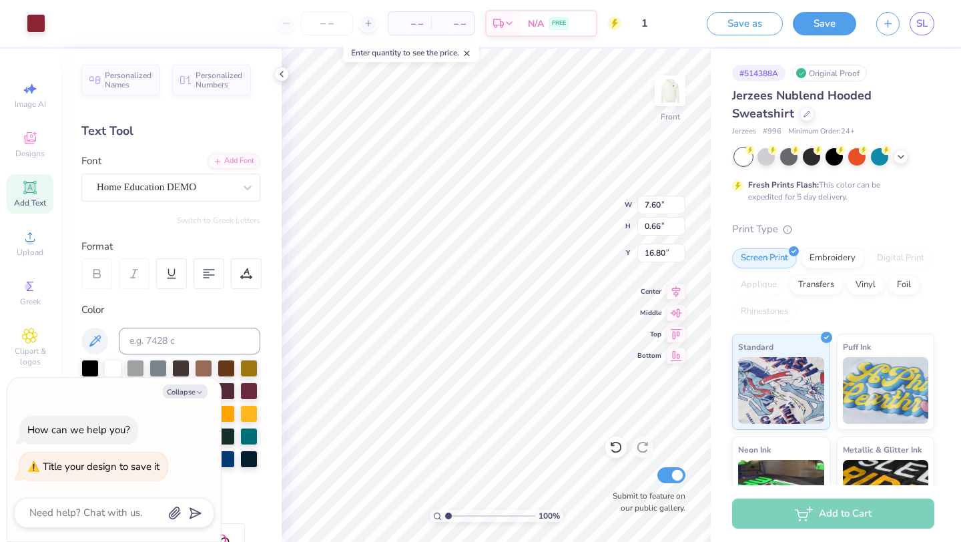
type textarea "x"
type input "16.81"
type textarea "x"
type input "16.41"
type textarea "x"
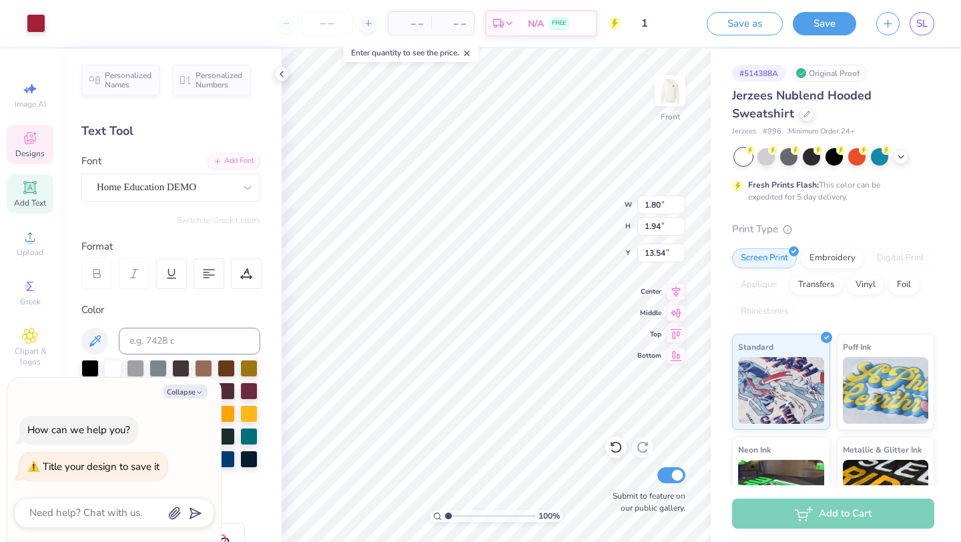
type input "1.77"
type input "1.95"
type input "13.49"
type textarea "x"
type input "9.25"
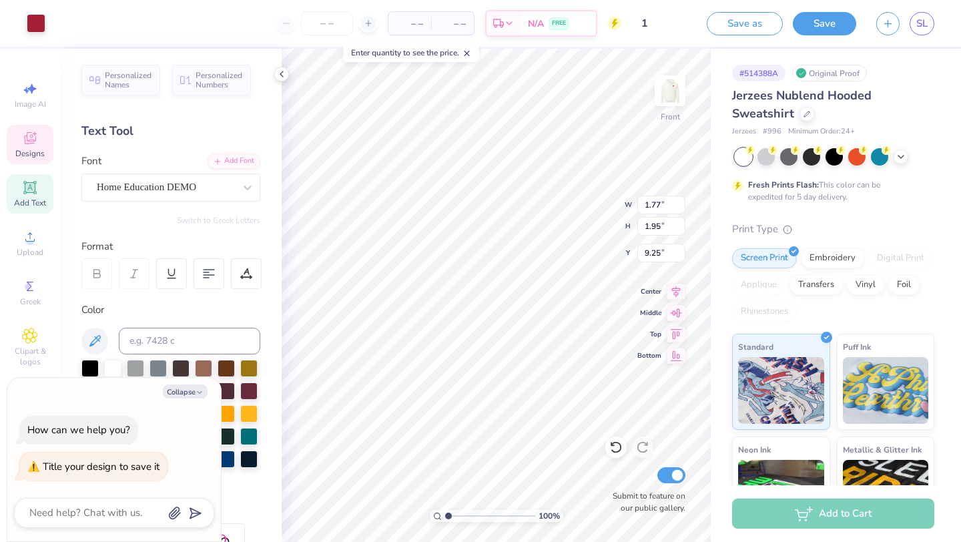
type textarea "x"
type input "7.60"
type input "0.66"
type input "16.41"
type textarea "x"
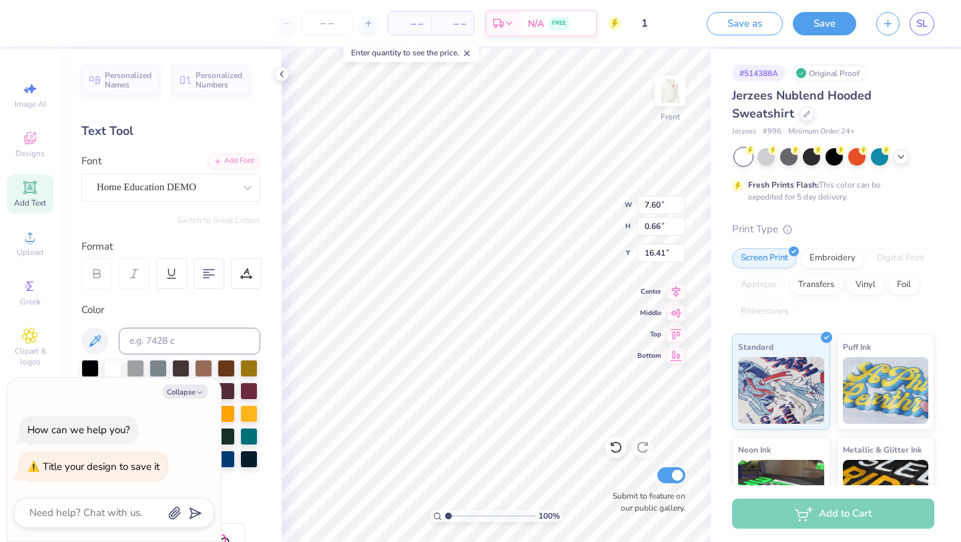
type input "17.74"
click at [29, 334] on icon at bounding box center [30, 335] width 7 height 7
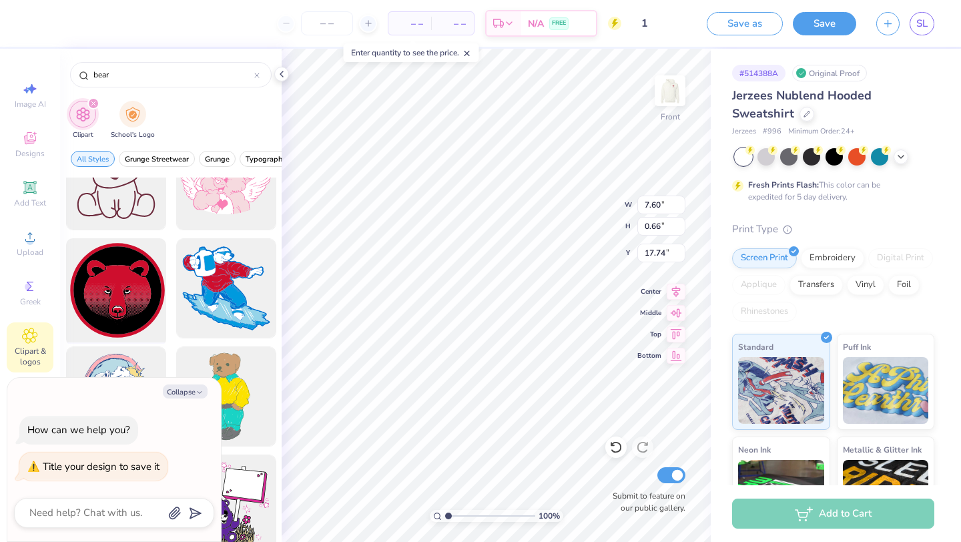
scroll to position [797, 0]
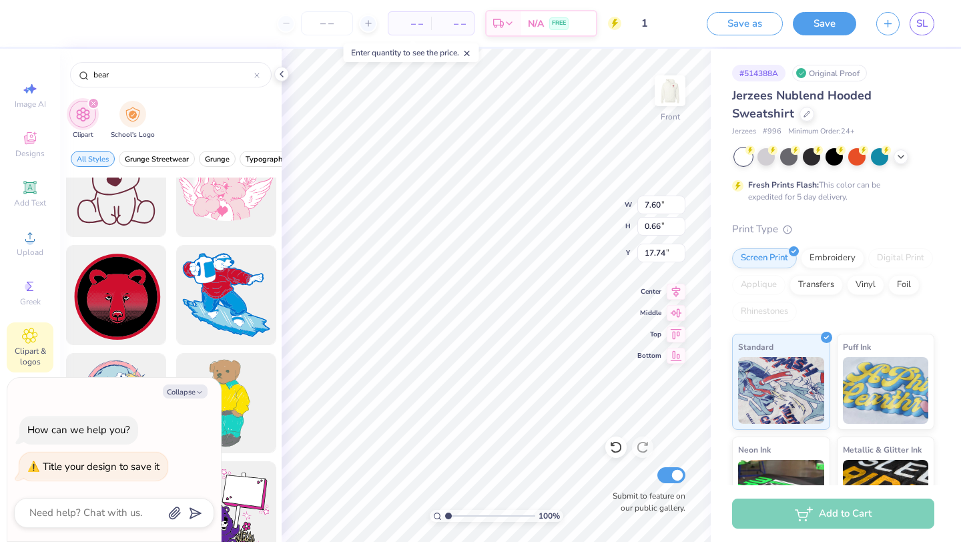
click at [149, 402] on div "Collapse How can we help you? Title your design to save it" at bounding box center [113, 459] width 213 height 163
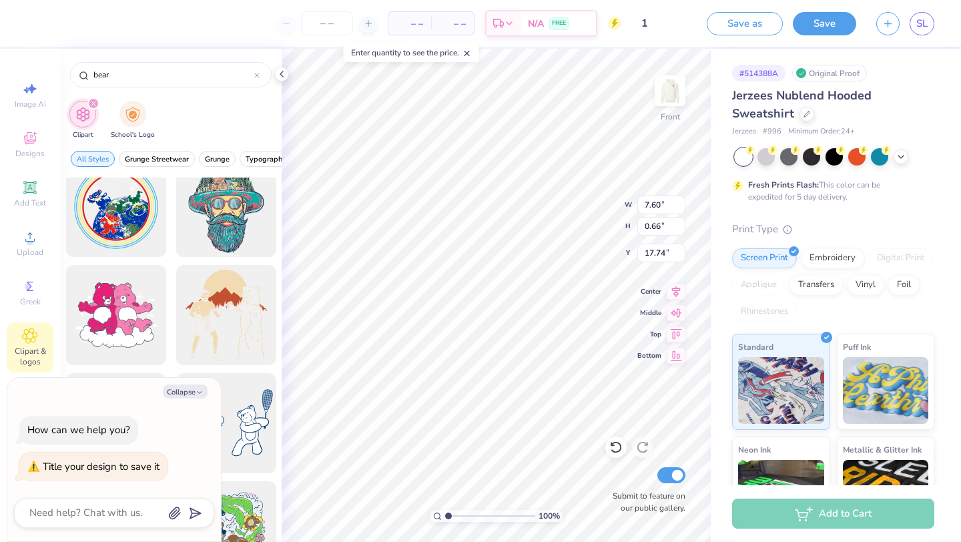
scroll to position [3412, 0]
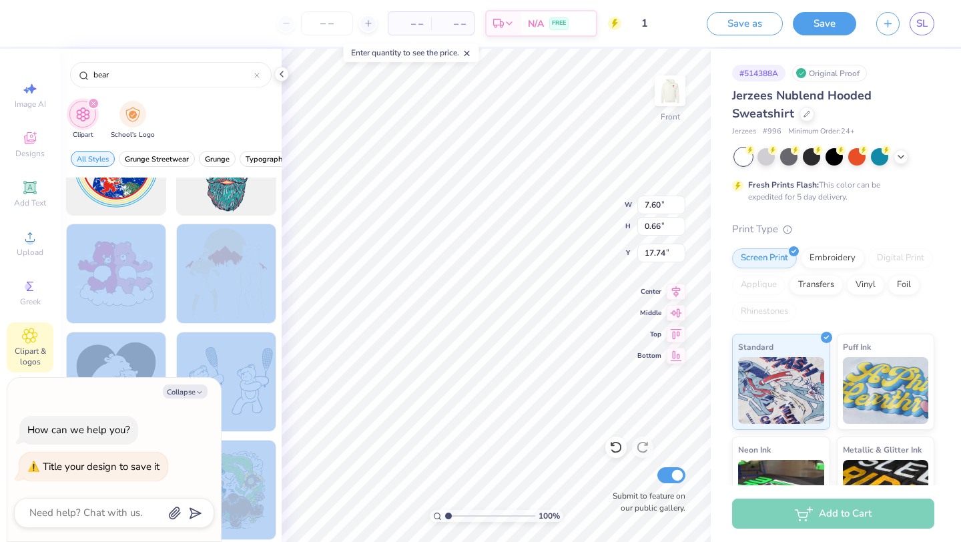
click at [470, 320] on div "– – Per Item – – Total Est. Delivery N/A FREE Design Title 1 Save as Save SL Im…" at bounding box center [480, 271] width 961 height 542
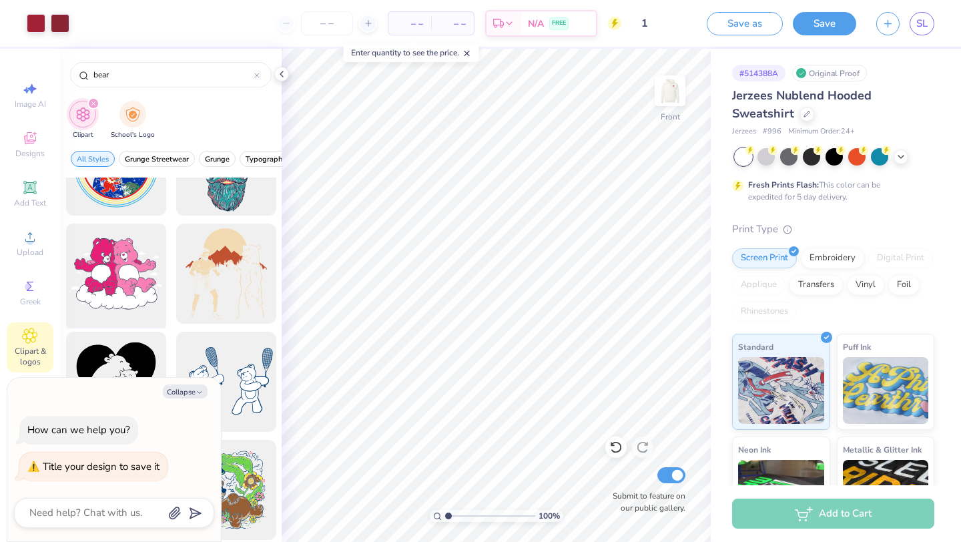
click at [112, 262] on div at bounding box center [116, 274] width 110 height 110
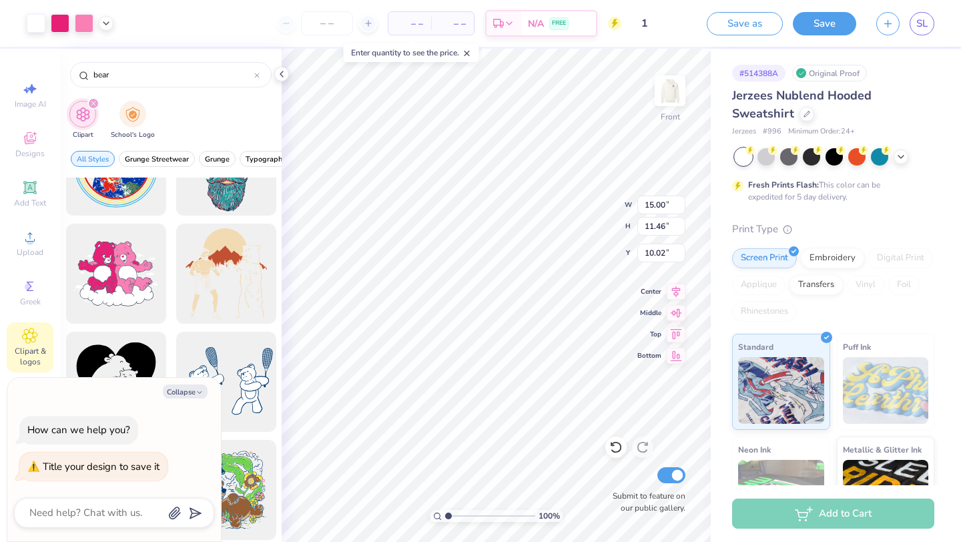
type textarea "x"
type input "9.72"
type input "7.43"
type input "14.03"
type textarea "x"
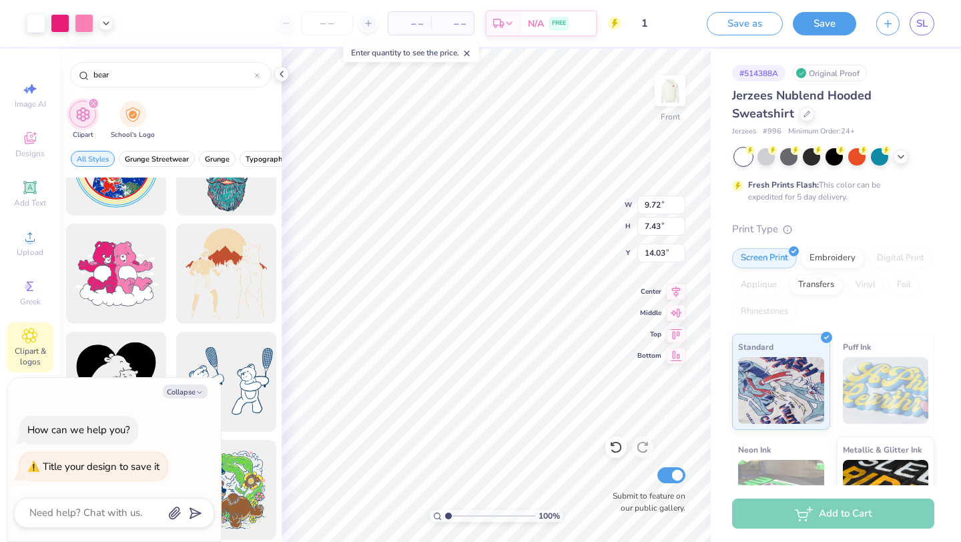
type input "13.59"
type textarea "x"
type input "13.50"
type textarea "x"
type input "13.51"
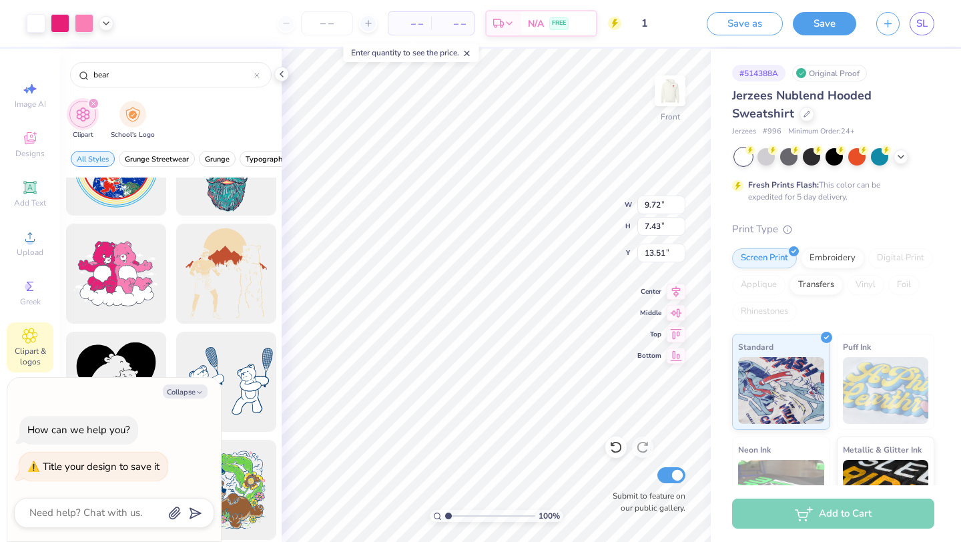
type textarea "x"
type input "13.59"
type textarea "x"
type input "13.54"
type textarea "x"
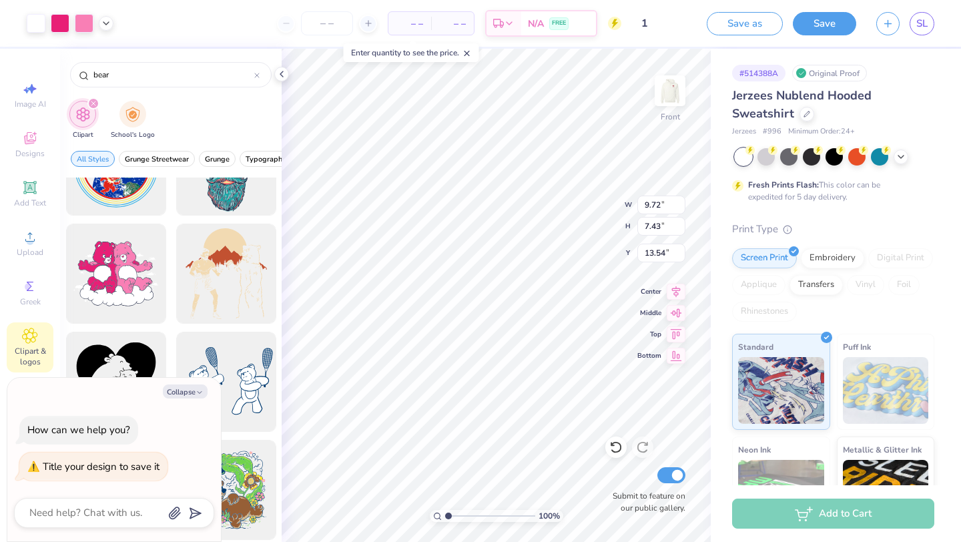
type input "16.75"
type textarea "x"
type input "7.60"
type input "0.66"
type input "17.74"
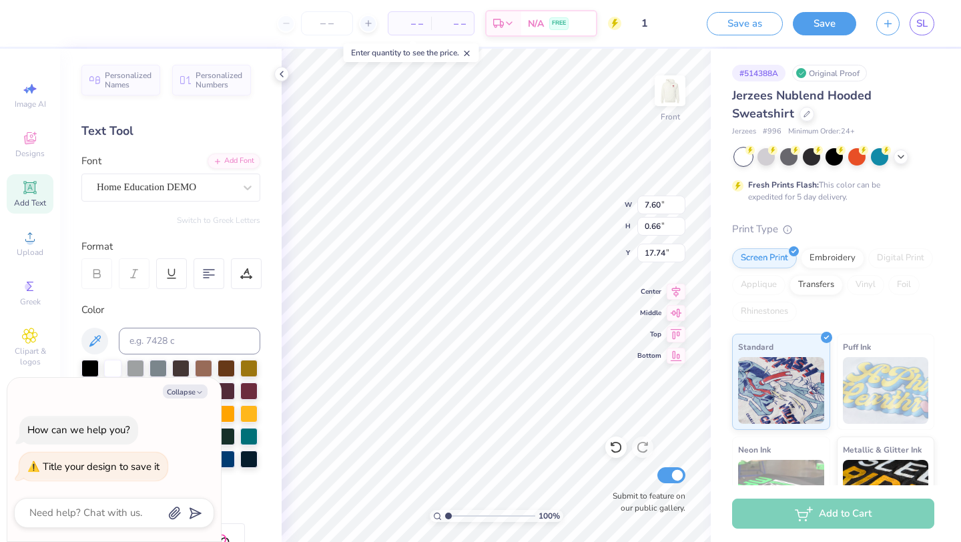
type textarea "x"
type input "23.44"
type textarea "x"
type input "13.97"
type textarea "x"
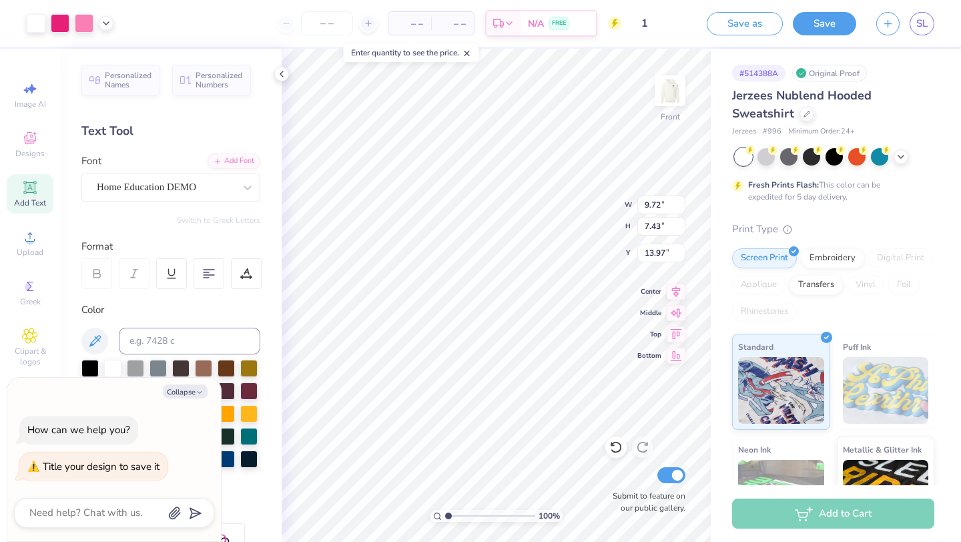
type input "7.60"
type input "0.66"
type input "23.44"
type textarea "x"
type input "9.77"
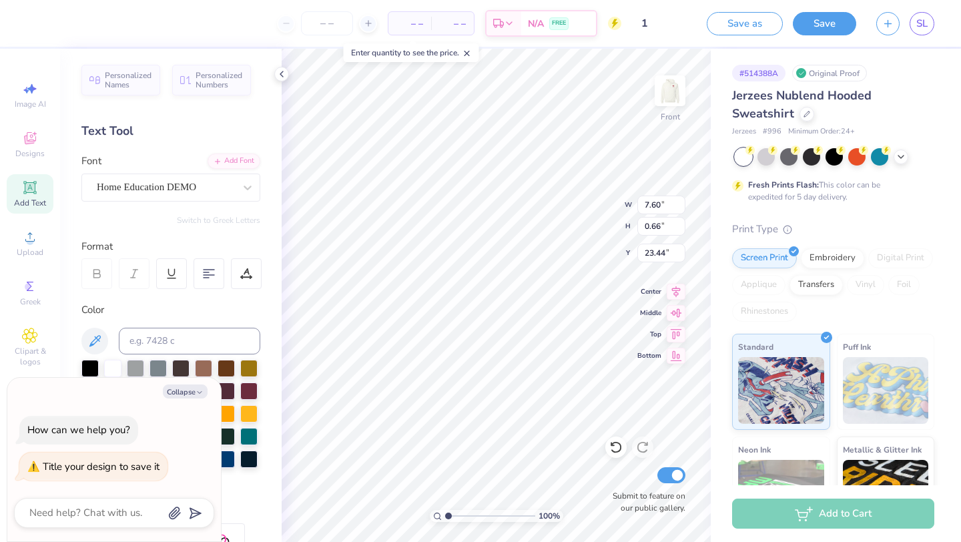
type input "2.03"
type input "10.92"
click at [191, 390] on button "Collapse" at bounding box center [185, 391] width 45 height 14
type textarea "x"
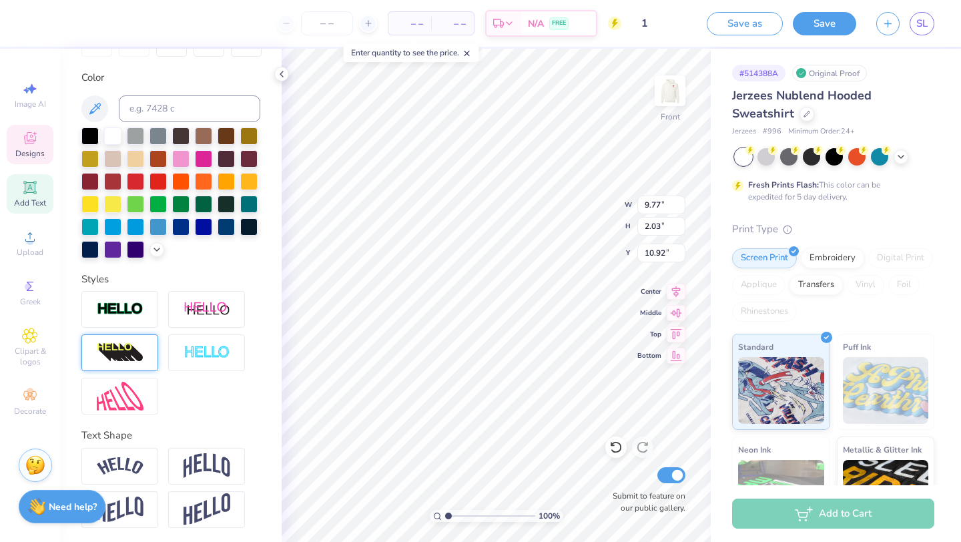
scroll to position [233, 0]
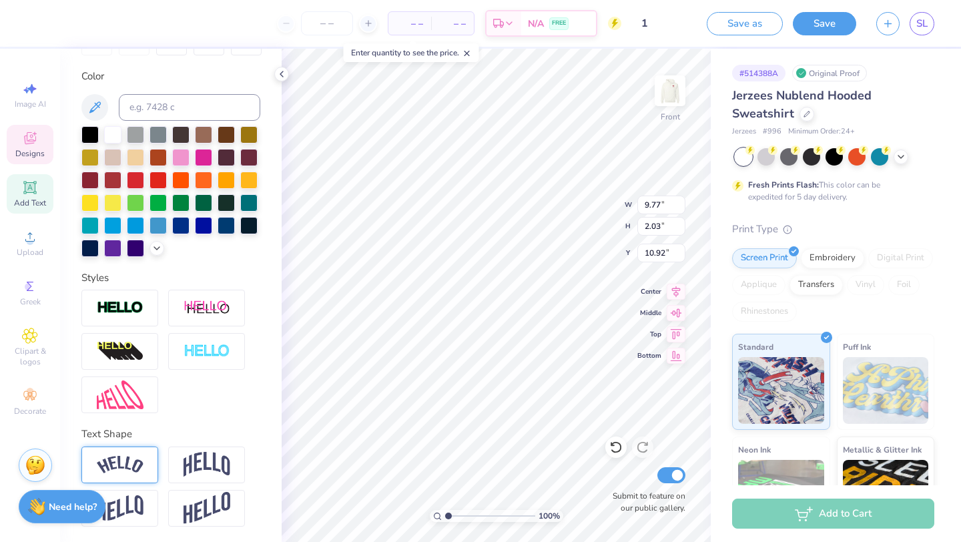
click at [120, 462] on img at bounding box center [120, 465] width 47 height 18
type input "12.22"
type input "3.26"
type input "9.69"
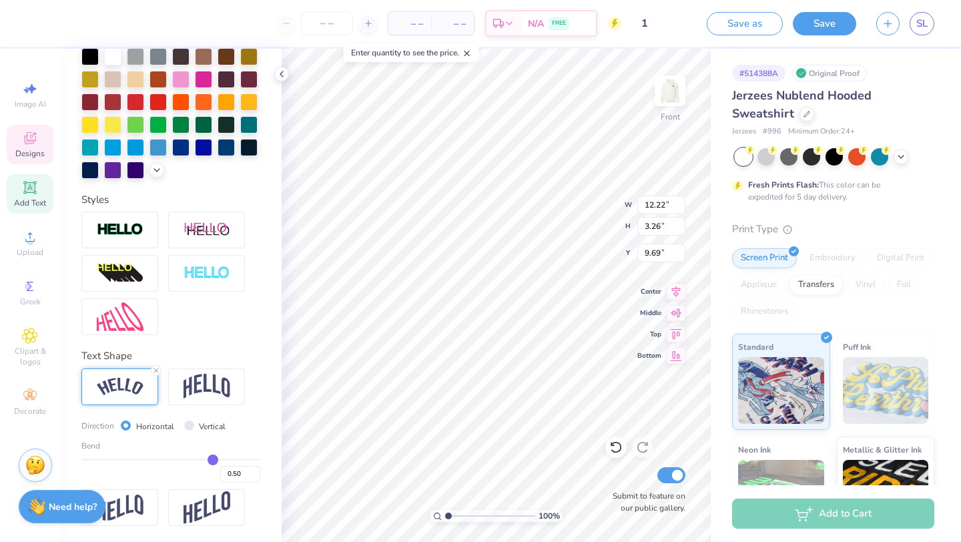
type input "0.48"
type input "0.47"
type input "0.44"
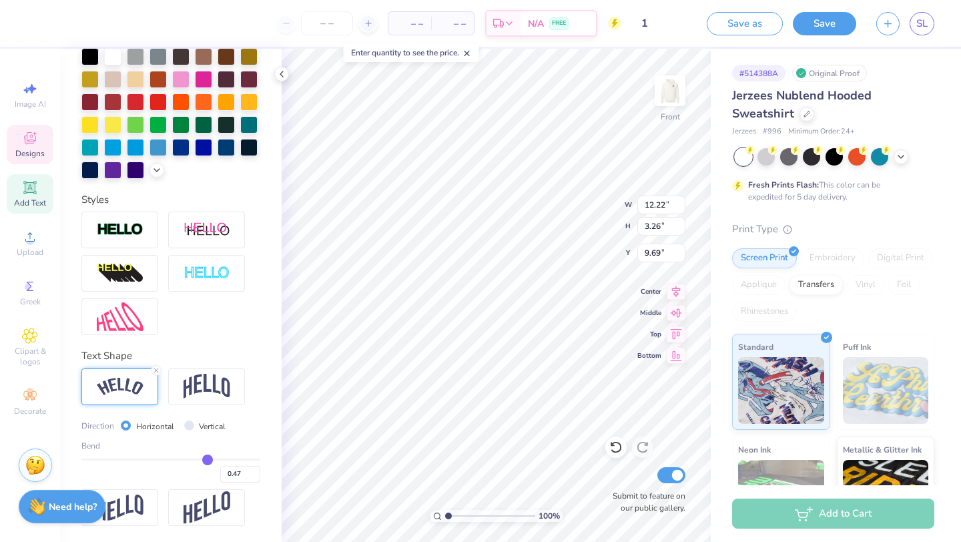
type input "0.44"
type input "0.42"
type input "0.4"
type input "0.40"
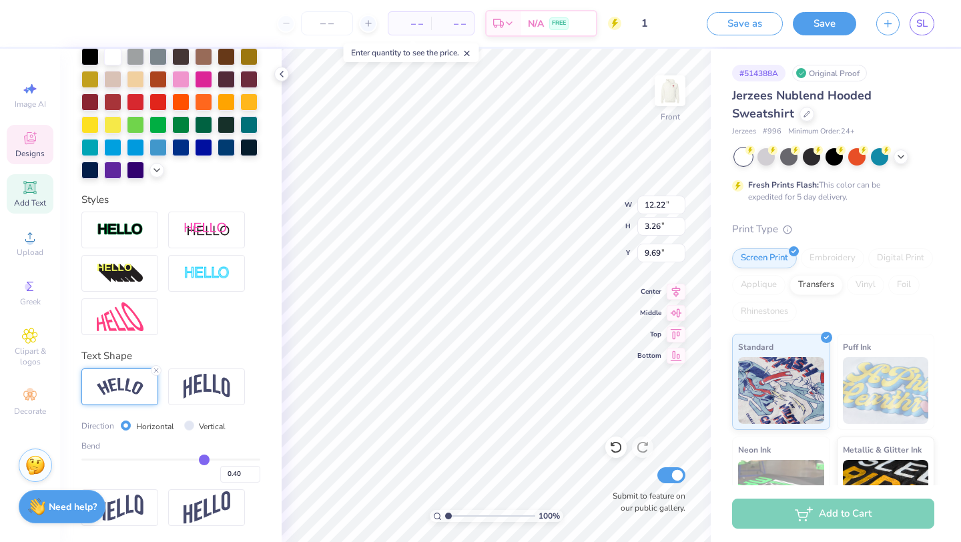
type input "0.38"
type input "0.36"
type input "0.35"
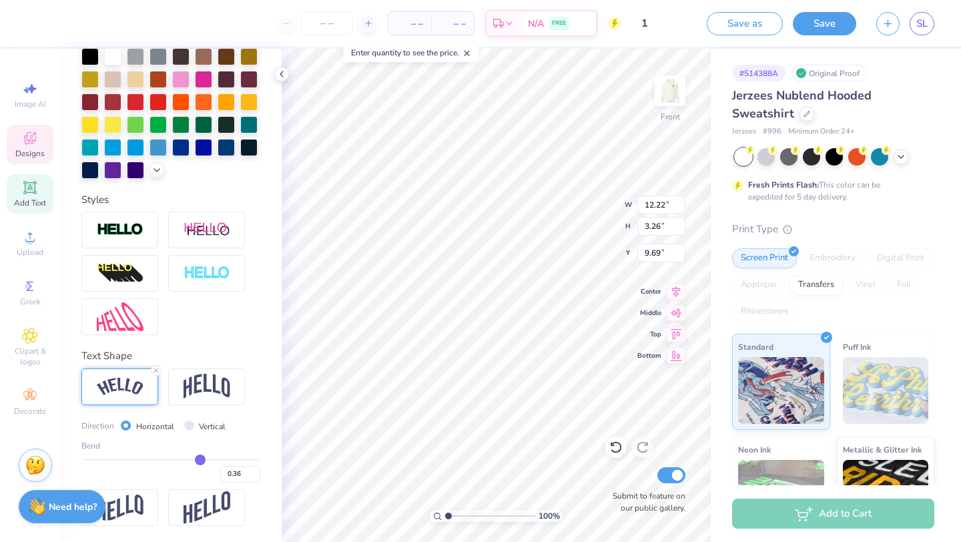
type input "0.35"
type input "0.34"
type input "0.33"
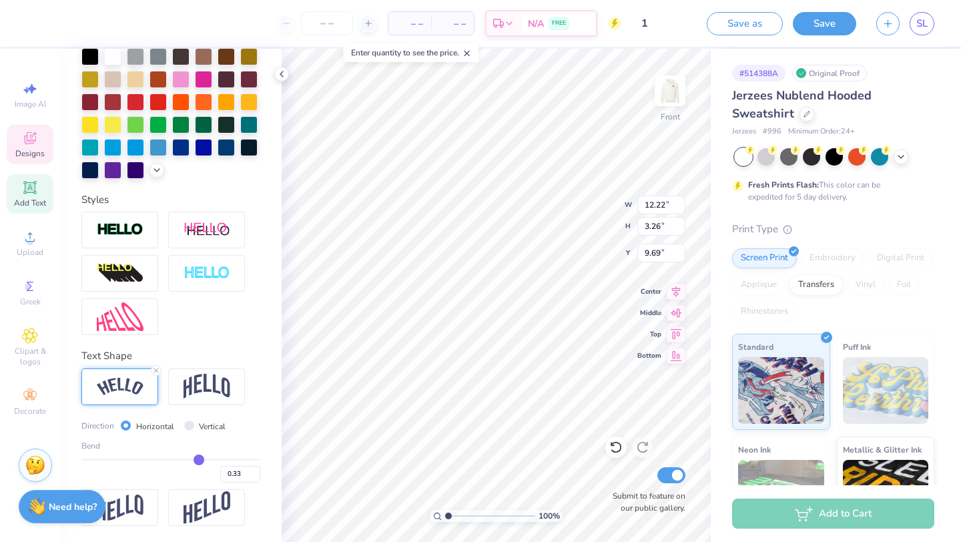
type input "0.32"
type input "0.31"
type input "0.3"
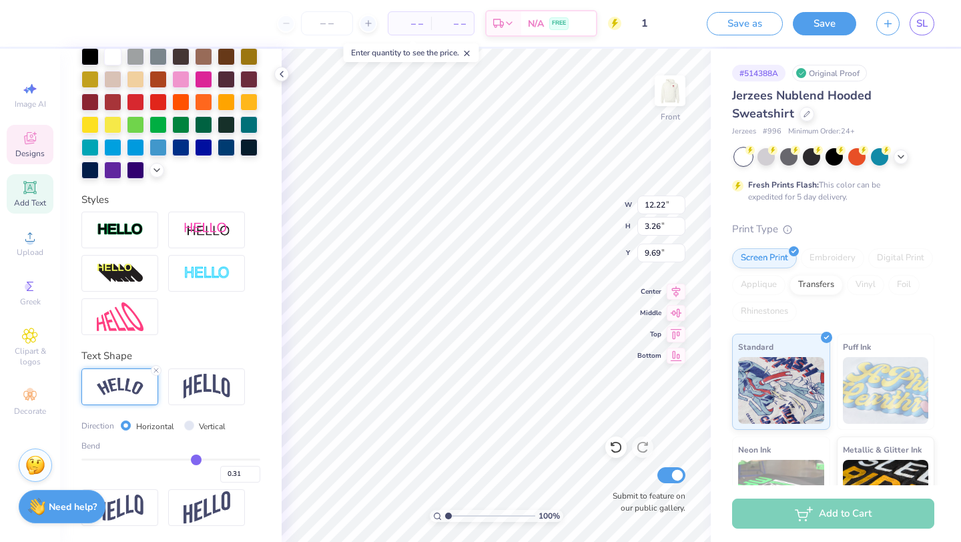
type input "0.30"
type input "0.29"
type input "0.28"
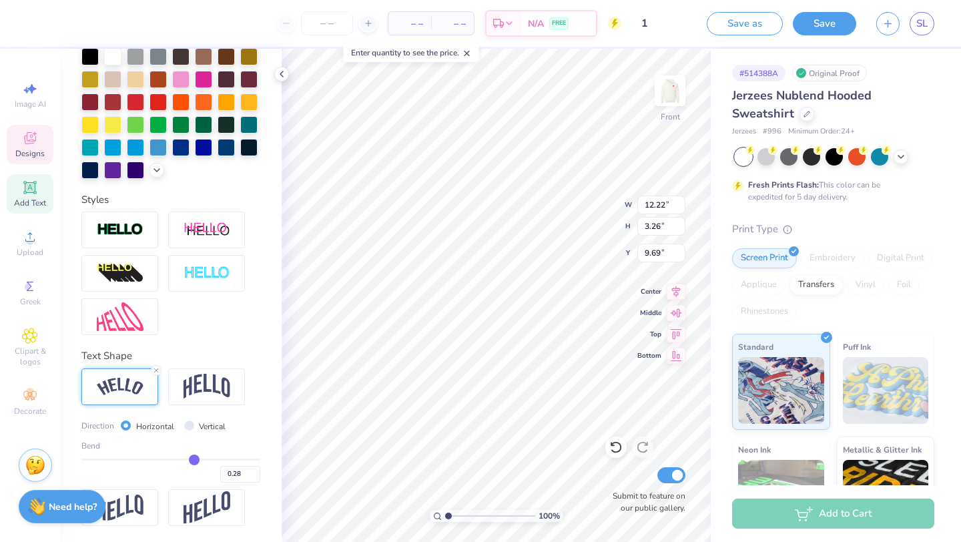
type input "0.27"
type input "0.26"
type input "0.25"
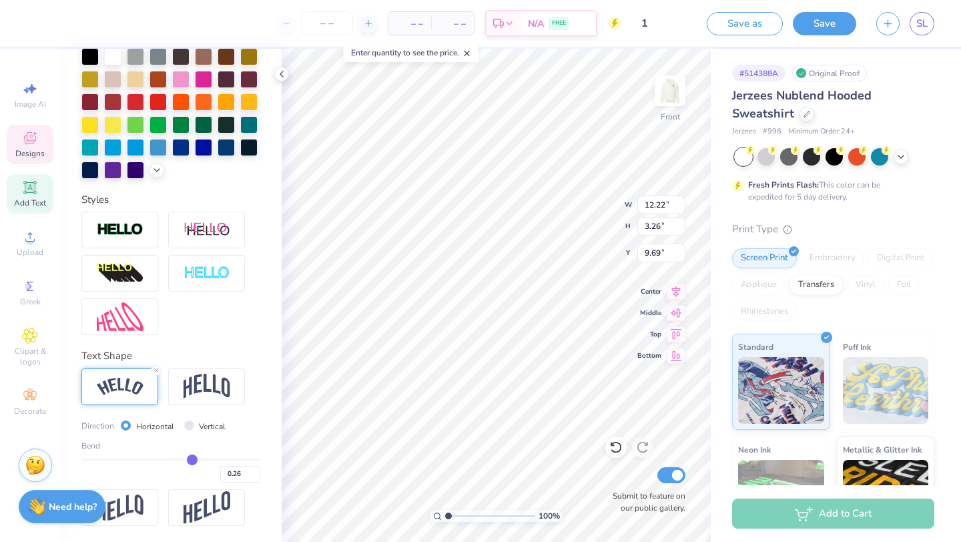
type input "0.25"
drag, startPoint x: 213, startPoint y: 458, endPoint x: 187, endPoint y: 457, distance: 25.4
click at [187, 458] on input "range" at bounding box center [170, 459] width 179 height 2
click at [186, 458] on input "range" at bounding box center [170, 459] width 179 height 2
drag, startPoint x: 186, startPoint y: 458, endPoint x: 193, endPoint y: 458, distance: 7.3
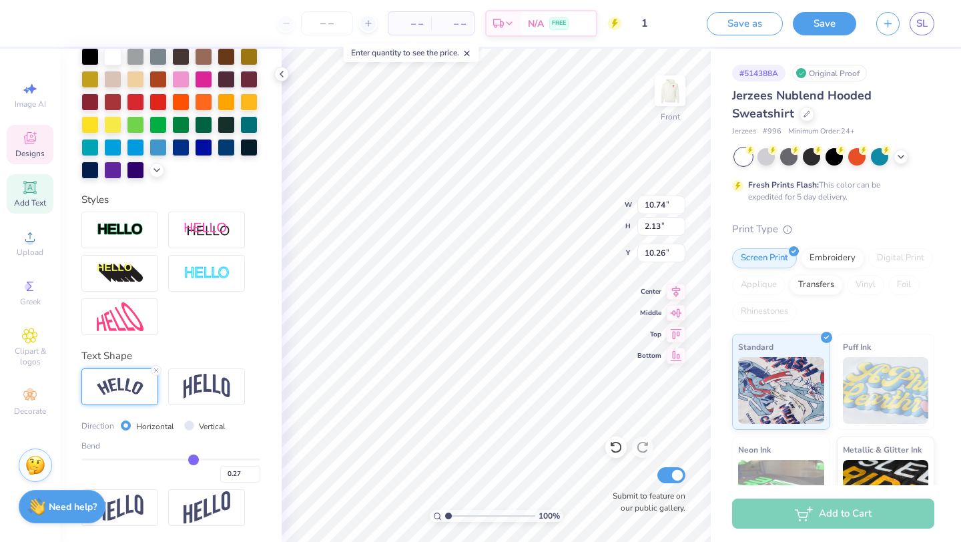
click at [193, 458] on input "range" at bounding box center [170, 459] width 179 height 2
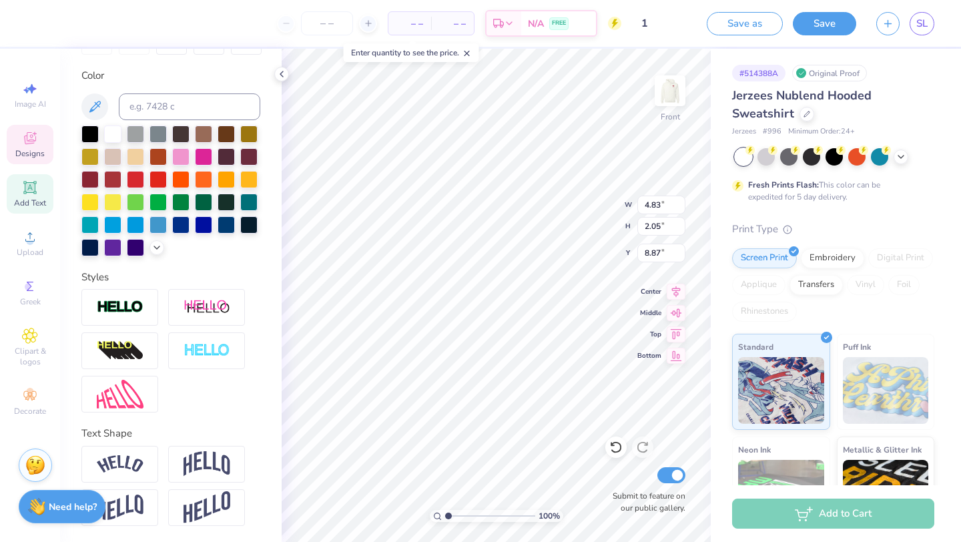
scroll to position [233, 0]
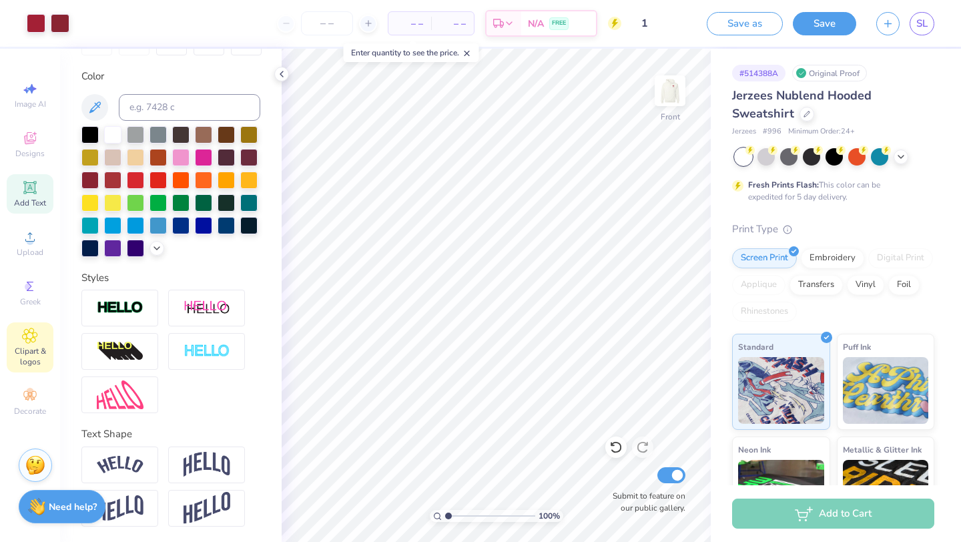
click at [34, 339] on icon at bounding box center [29, 336] width 15 height 16
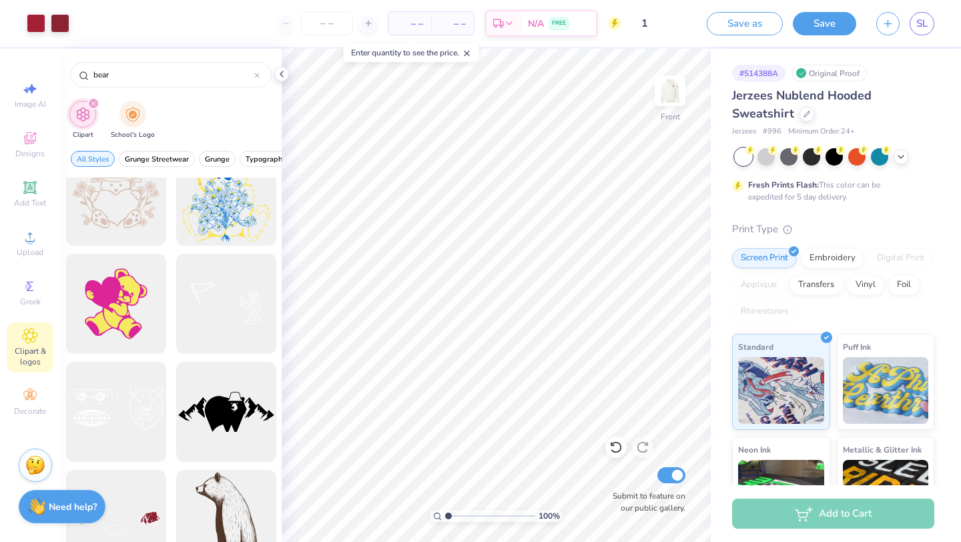
scroll to position [2192, 0]
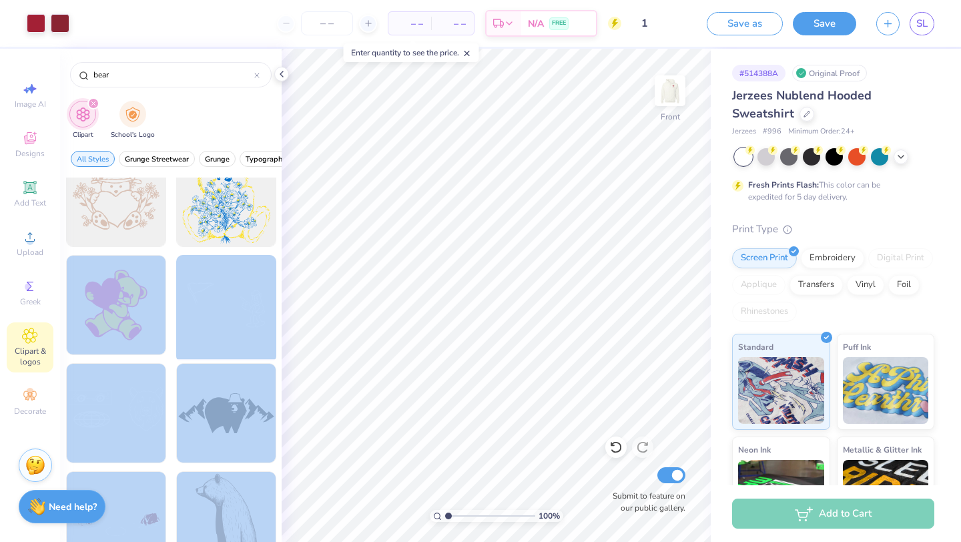
click at [444, 332] on div "Art colors – – Per Item – – Total Est. Delivery N/A FREE Design Title 1 Save as…" at bounding box center [480, 271] width 961 height 542
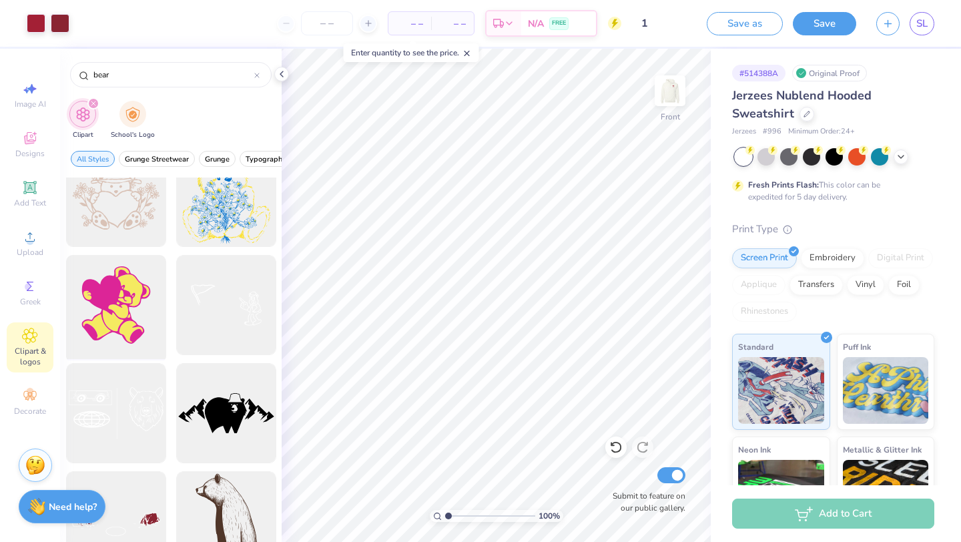
click at [121, 288] on div at bounding box center [116, 305] width 110 height 110
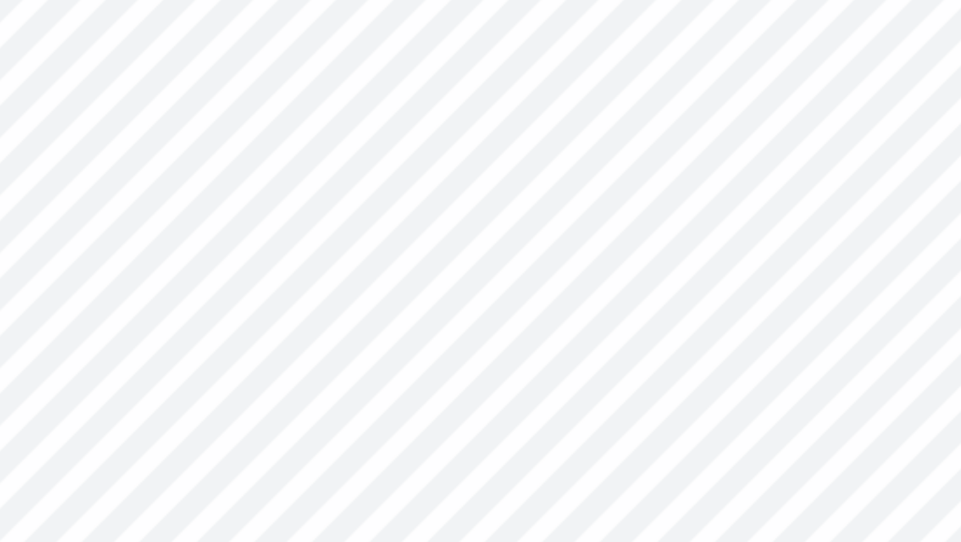
type textarea "x"
type input "1.33"
type input "0.13"
type input "5.72"
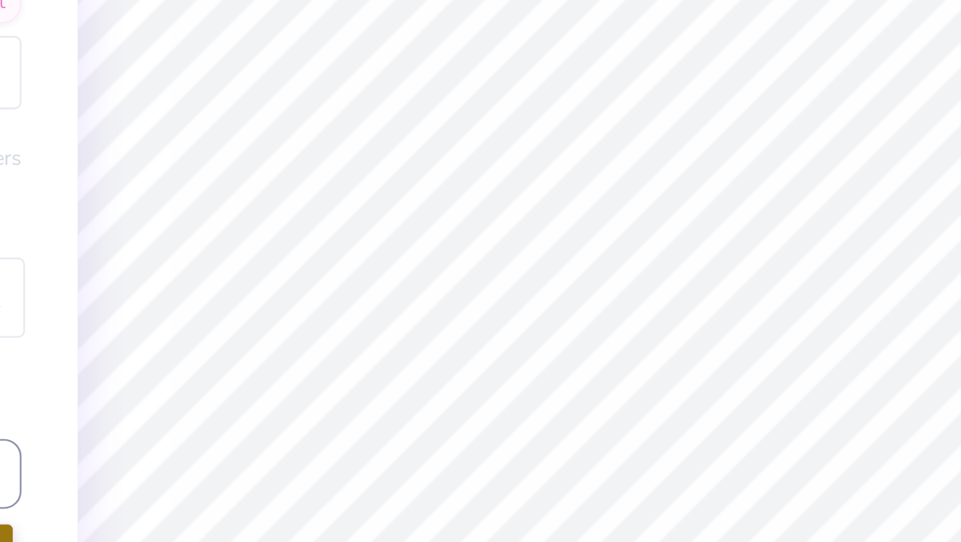
type textarea "x"
type input "1.56"
type input "1.97"
type input "3.55"
type textarea "x"
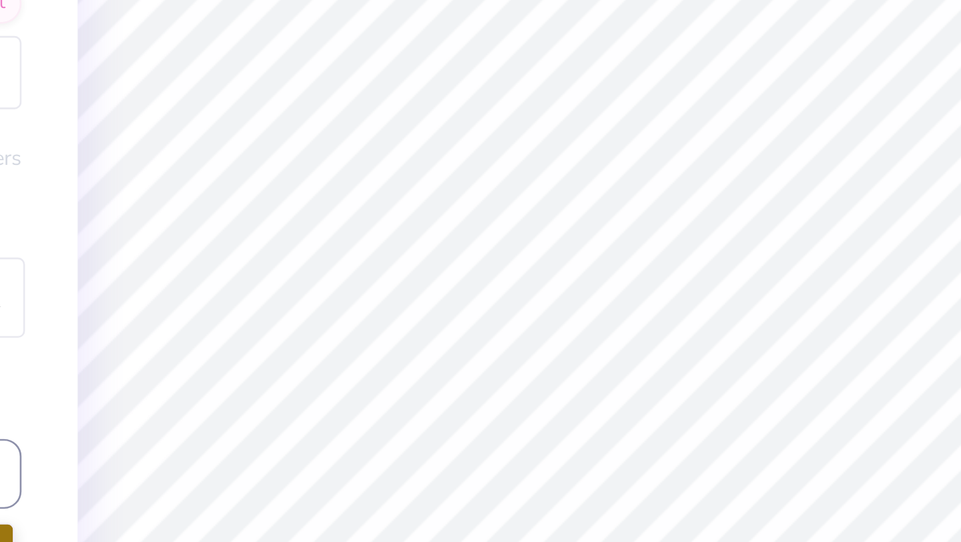
type input "3.53"
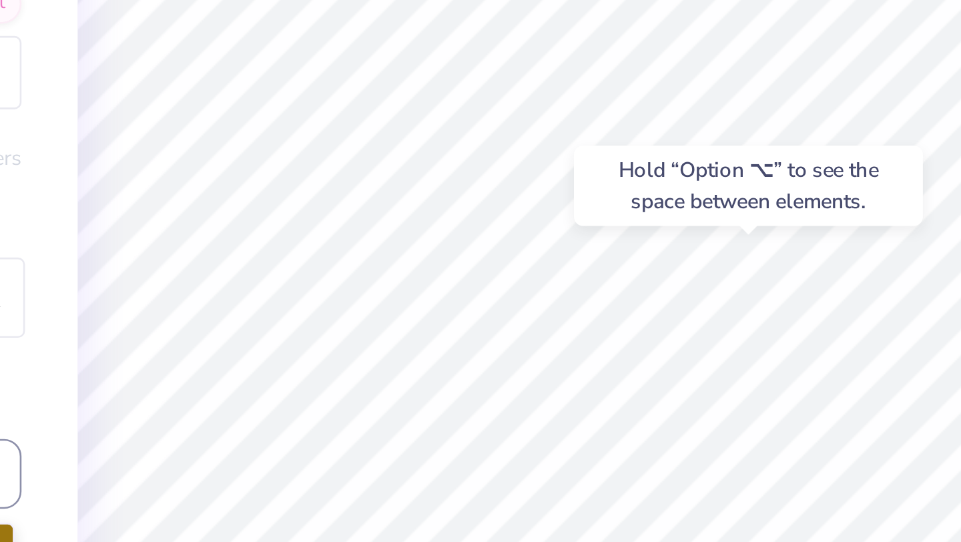
type textarea "x"
type input "0.31"
type input "0.32"
type input "4.03"
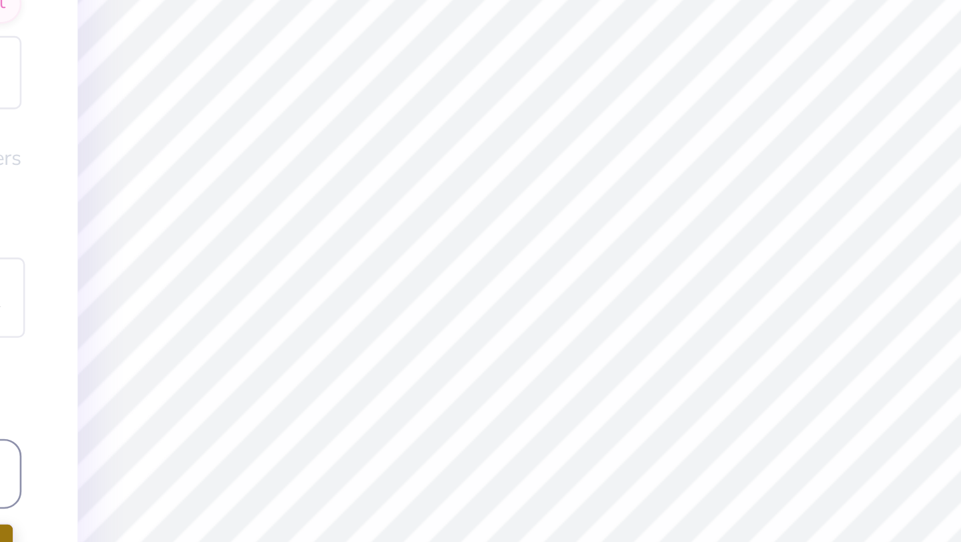
type textarea "x"
type input "4.09"
type textarea "x"
type input "0.62"
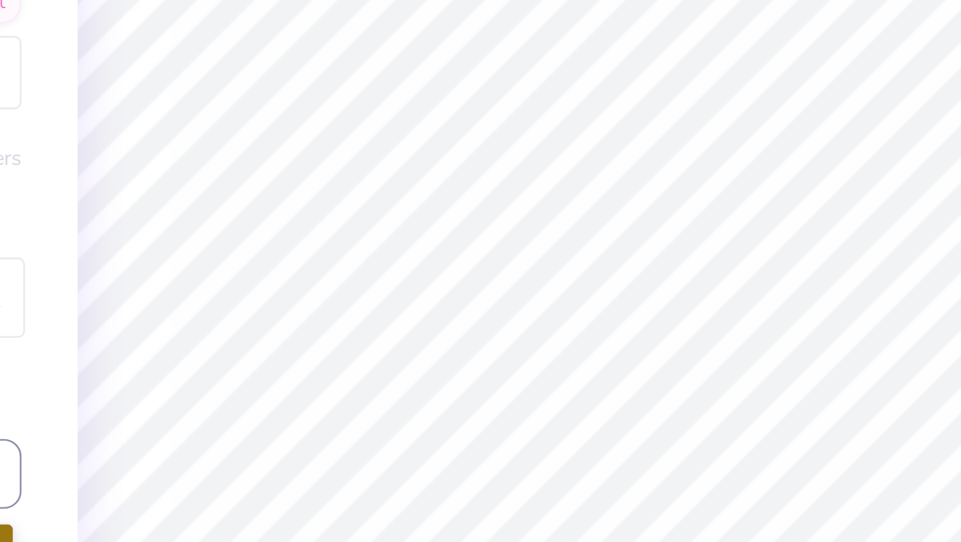
type input "3.78"
type textarea "x"
type input "0.35"
type input "0.36"
type input "4.05"
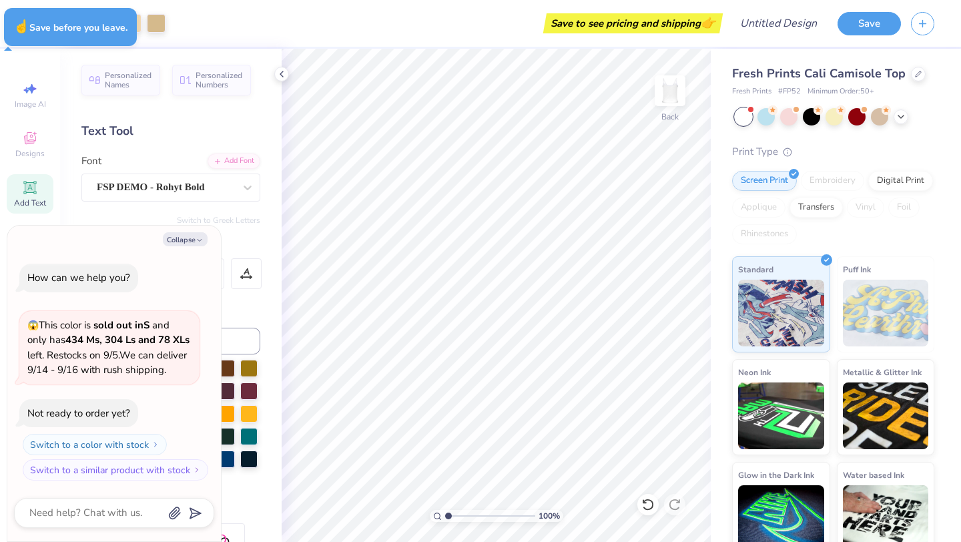
type textarea "x"
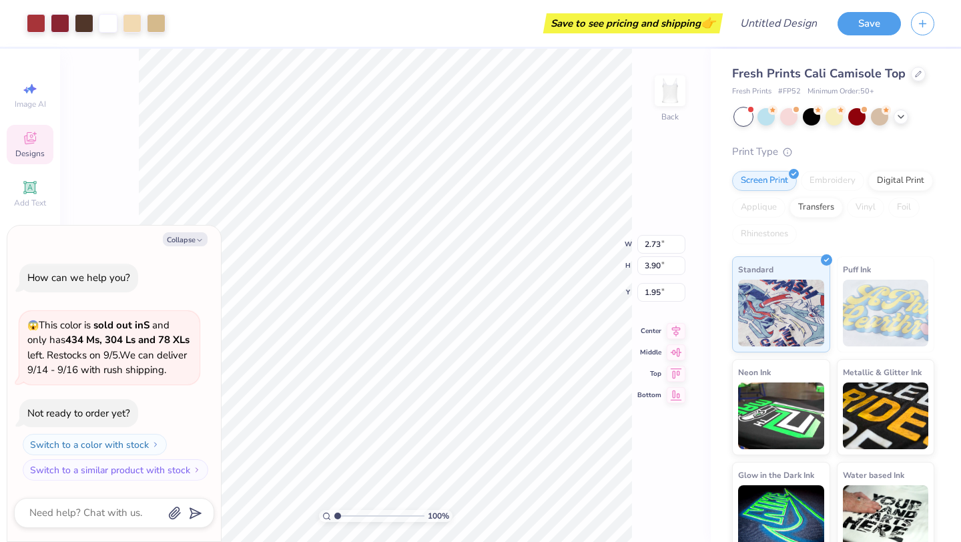
type textarea "x"
type input "1.93"
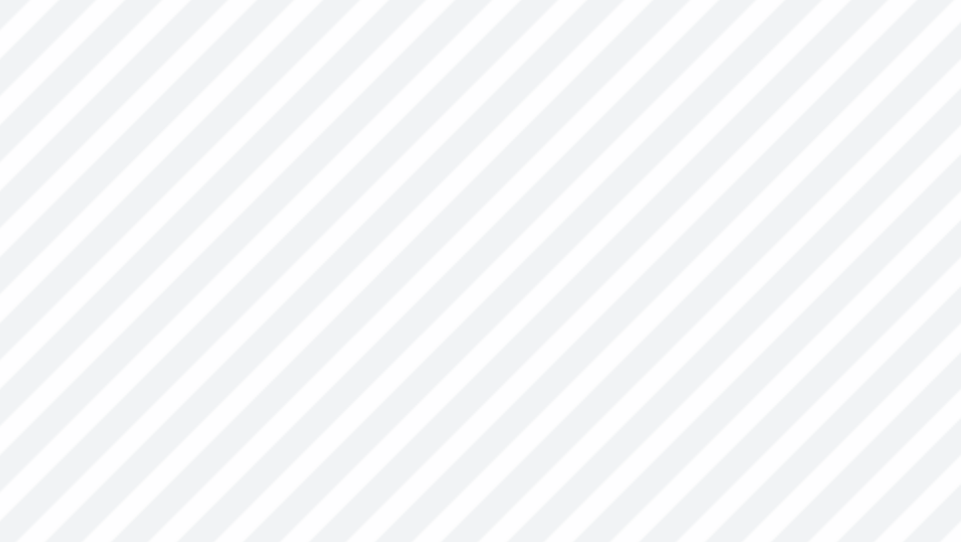
type textarea "x"
type input "1.97"
type input "2.21"
type input "3.44"
type textarea "x"
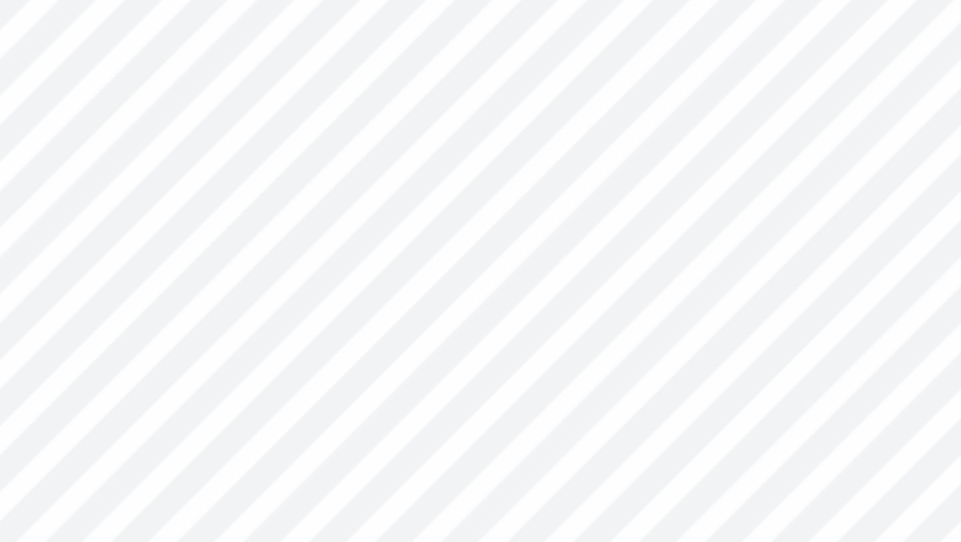
type input "2.04"
type input "2.26"
type input "3.36"
type textarea "x"
type input "3.44"
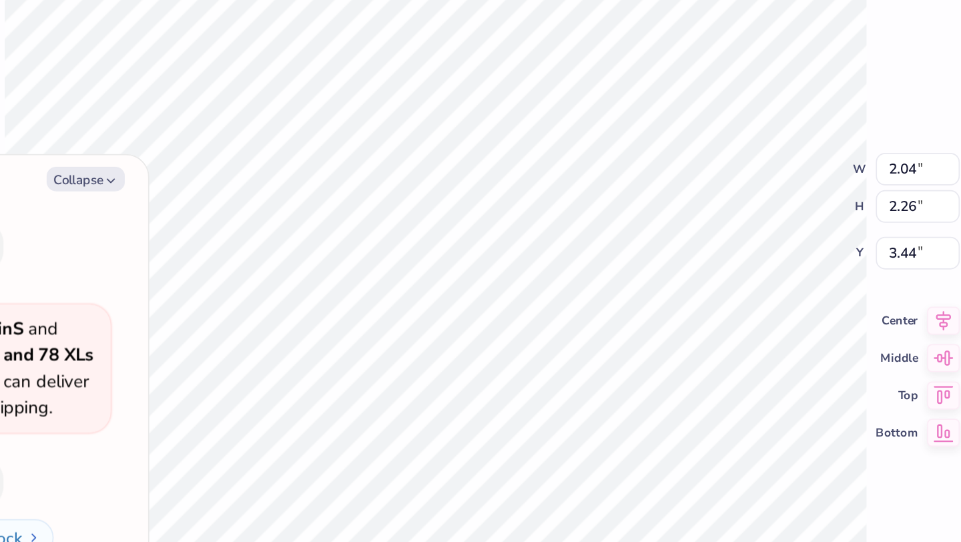
type textarea "x"
type input "3.57"
type textarea "x"
type input "2.64"
type input "3.62"
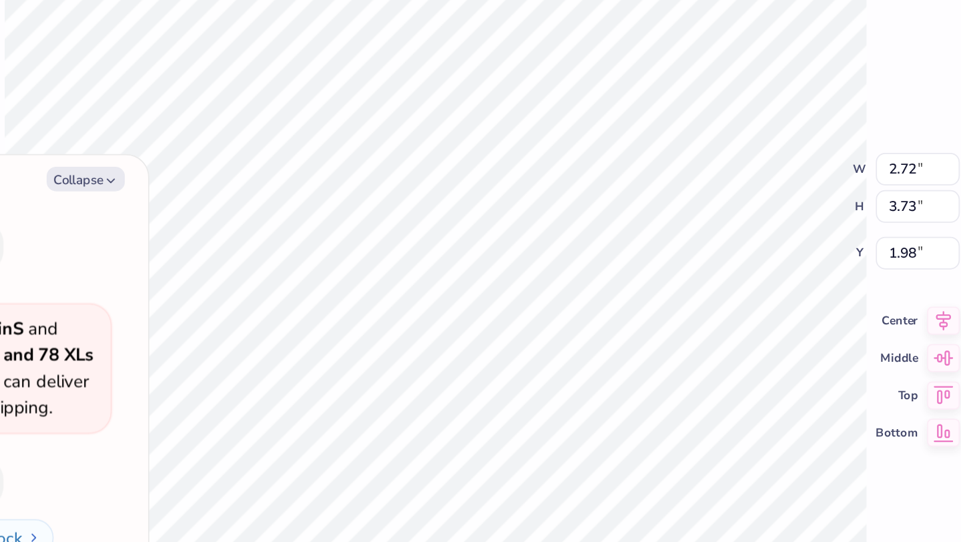
type input "2.08"
type textarea "x"
type input "2.72"
type input "3.73"
type input "1.98"
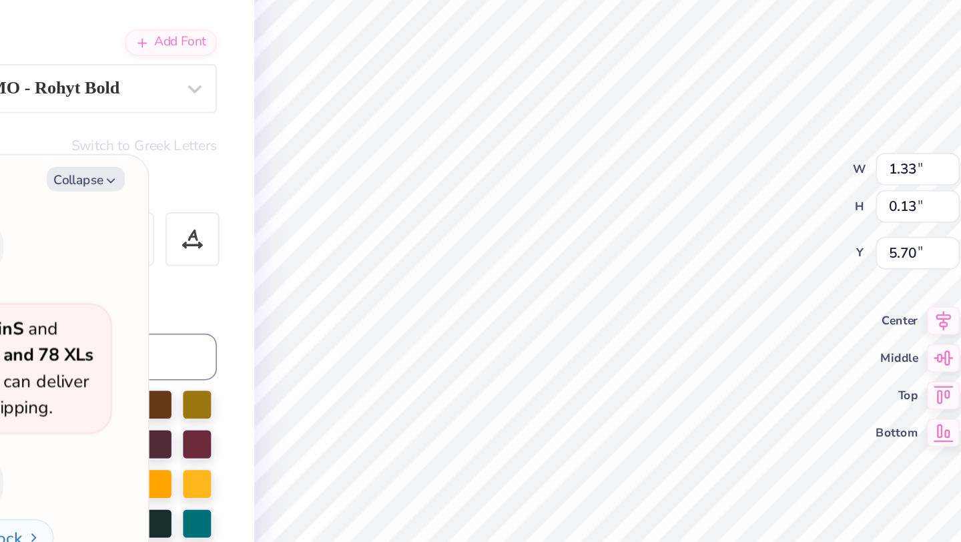
type textarea "x"
type textarea "BID DAY"
type textarea "x"
type textarea "BID DAY"
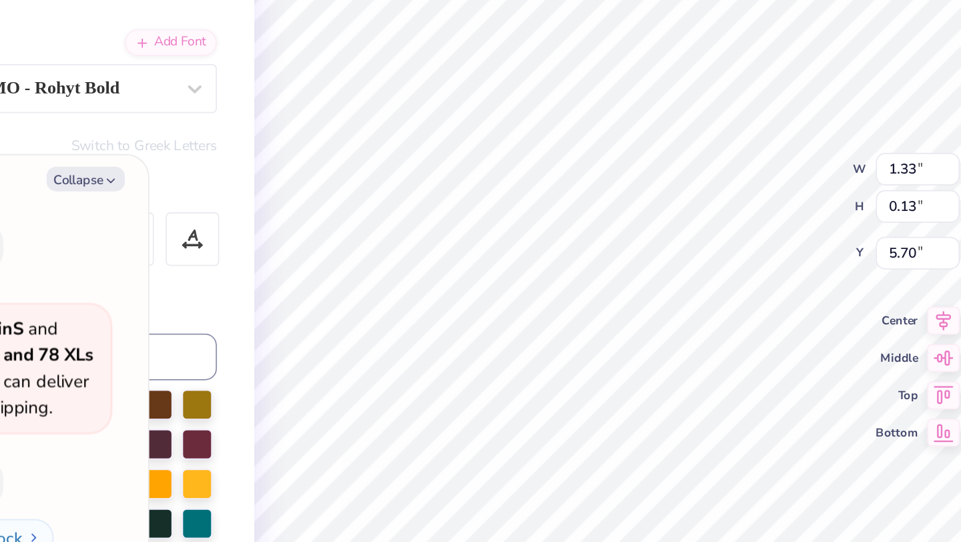
type textarea "x"
type textarea "BID DA"
type textarea "x"
type textarea "BID D"
type textarea "x"
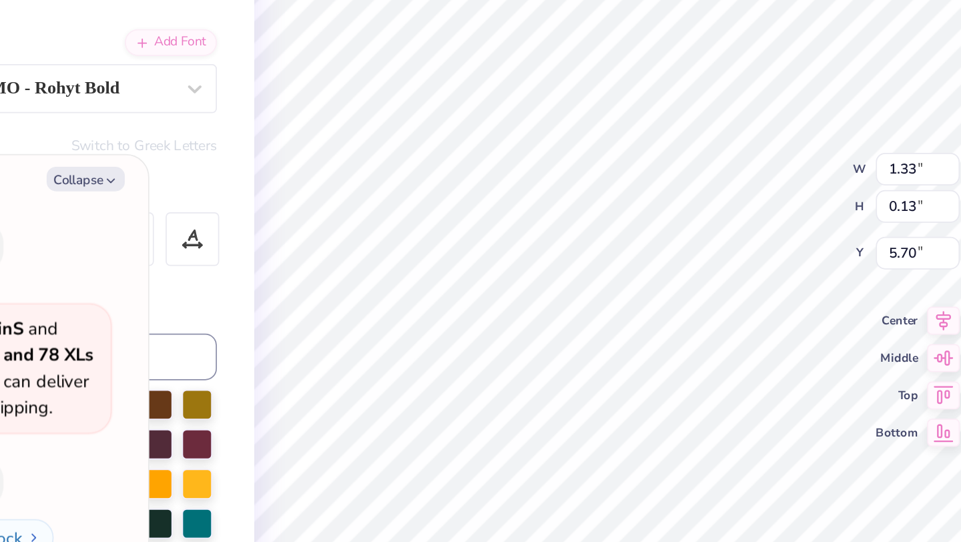
type textarea "BID"
type textarea "x"
type textarea "BID"
type textarea "x"
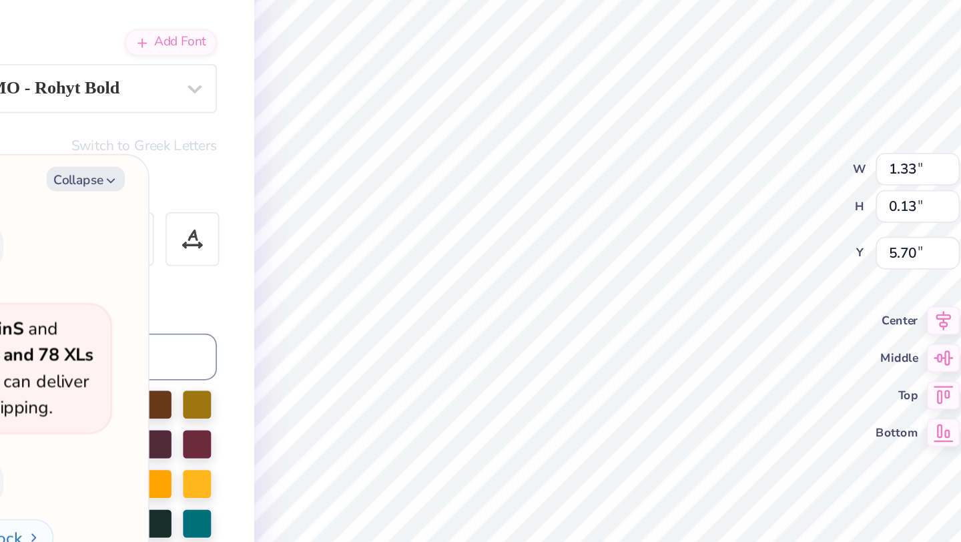
type textarea "BI"
type textarea "x"
type textarea "B"
type textarea "x"
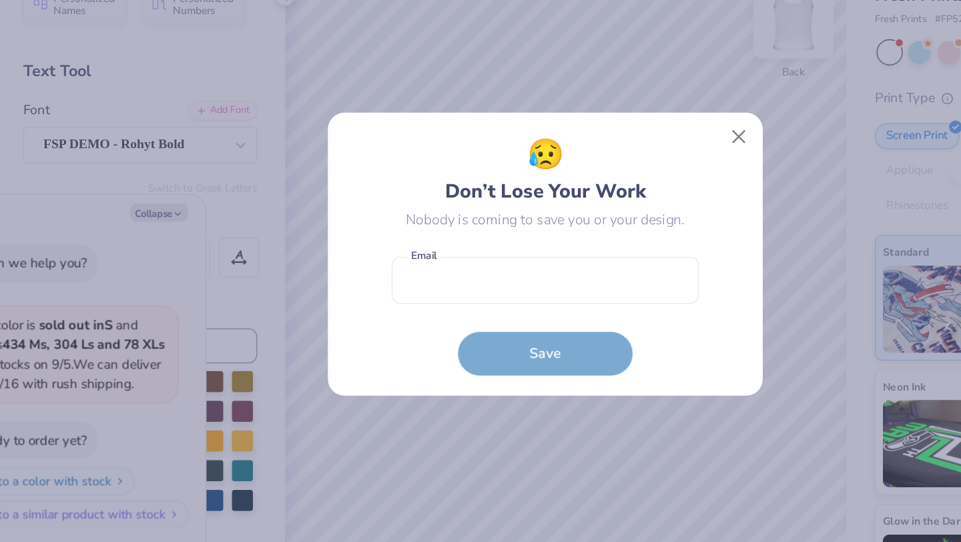
type textarea "x"
